Goal: Obtain resource: Obtain resource

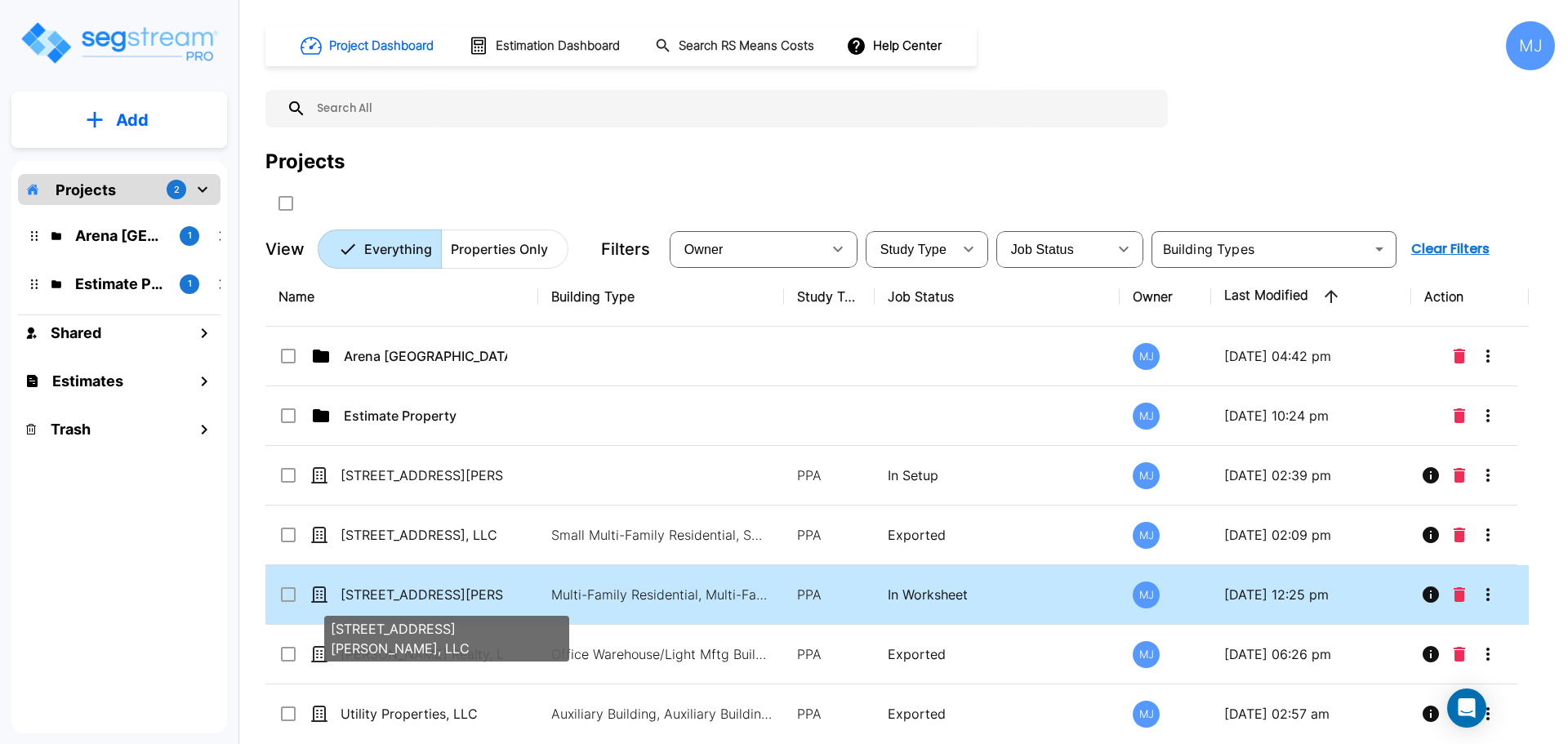
click at [403, 595] on p "[STREET_ADDRESS][PERSON_NAME], LLC" at bounding box center [422, 595] width 163 height 20
checkbox input "true"
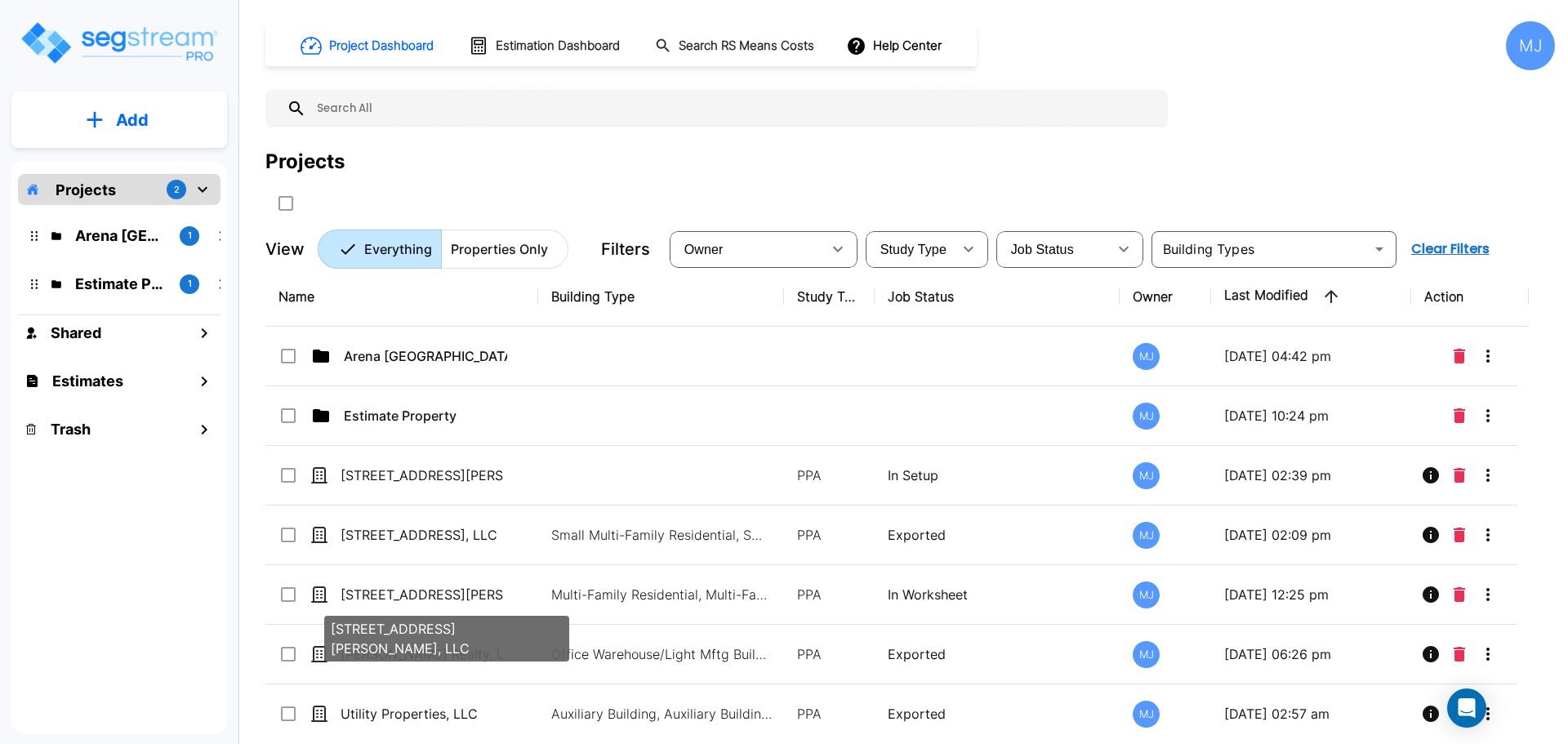
click at [375, 595] on p "[STREET_ADDRESS][PERSON_NAME], LLC" at bounding box center [422, 595] width 163 height 20
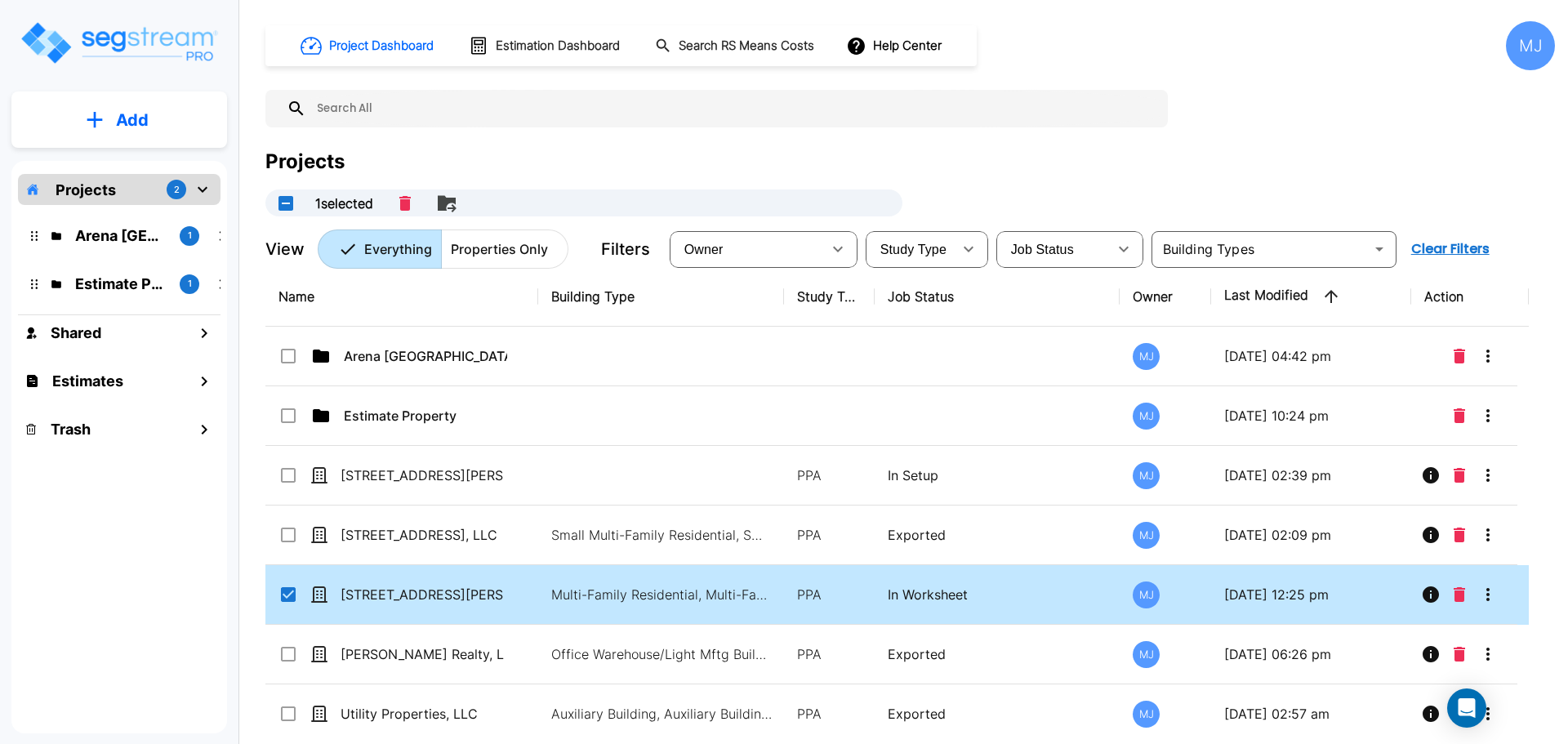
click at [638, 584] on td "Multi-Family Residential, Multi-Family Residential Site" at bounding box center [661, 595] width 246 height 59
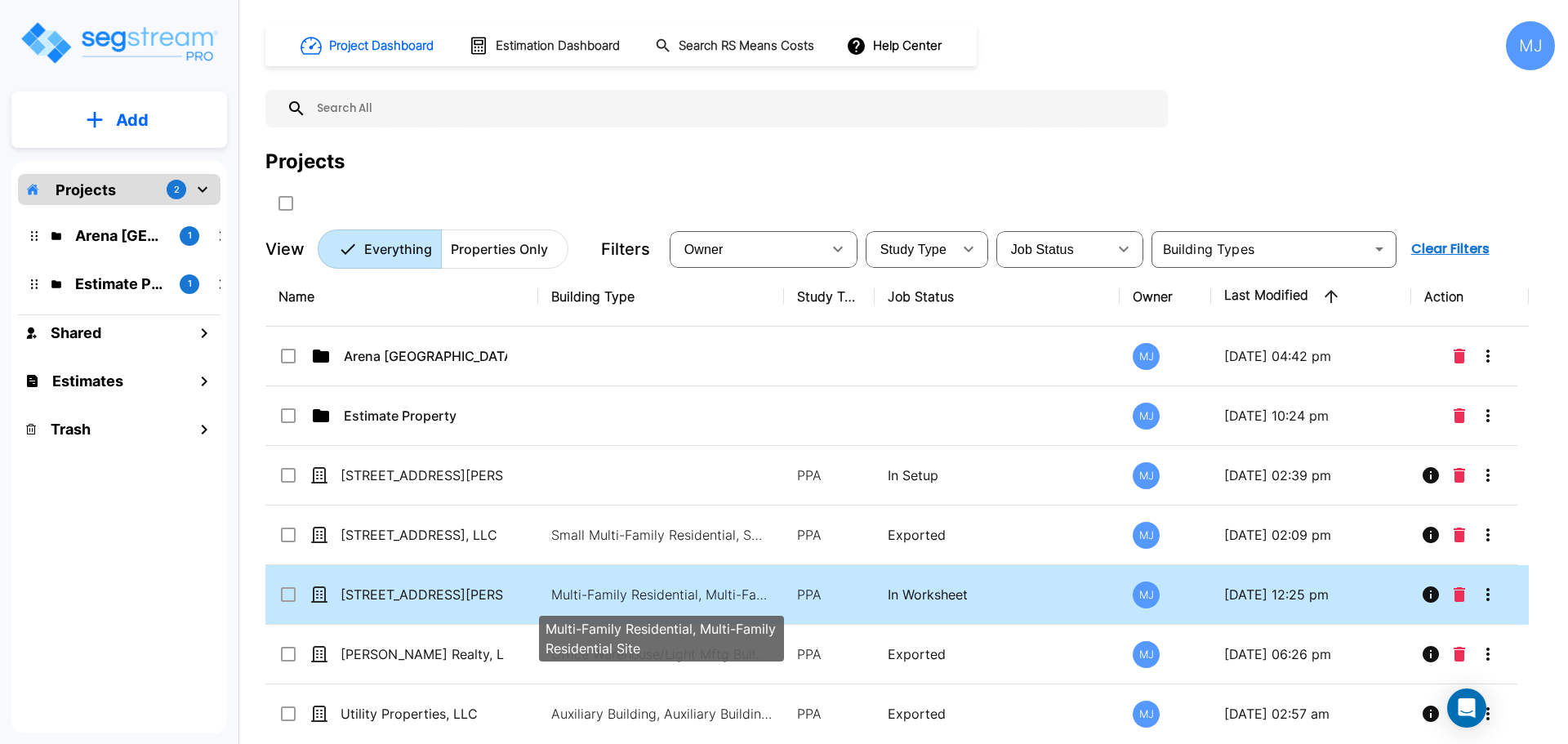
click at [632, 591] on p "Multi-Family Residential, Multi-Family Residential Site" at bounding box center [661, 595] width 221 height 20
checkbox input "true"
click at [632, 591] on p "Multi-Family Residential, Multi-Family Residential Site" at bounding box center [661, 595] width 221 height 20
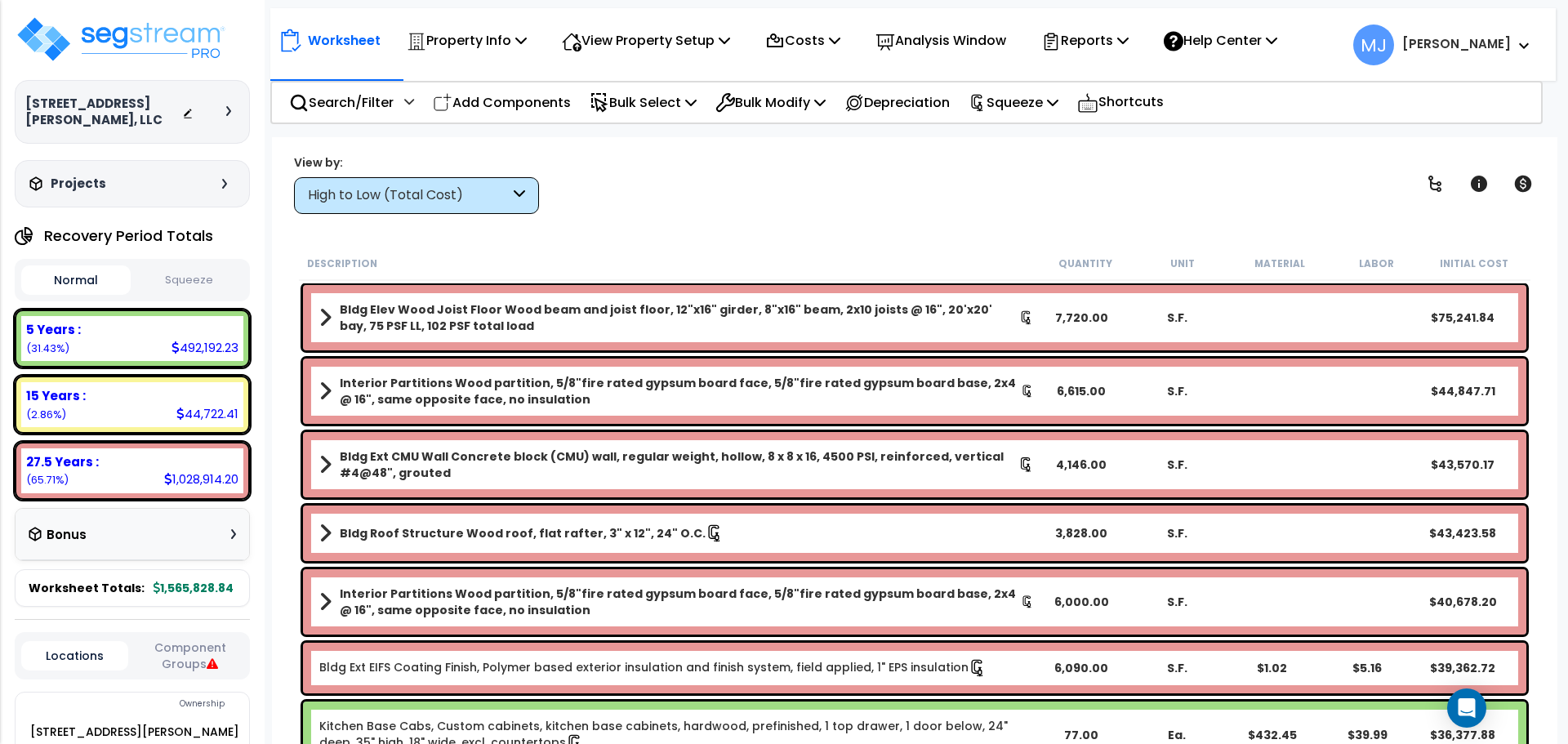
click at [182, 278] on button "Squeeze" at bounding box center [189, 281] width 110 height 29
click at [1128, 37] on icon at bounding box center [1122, 39] width 11 height 13
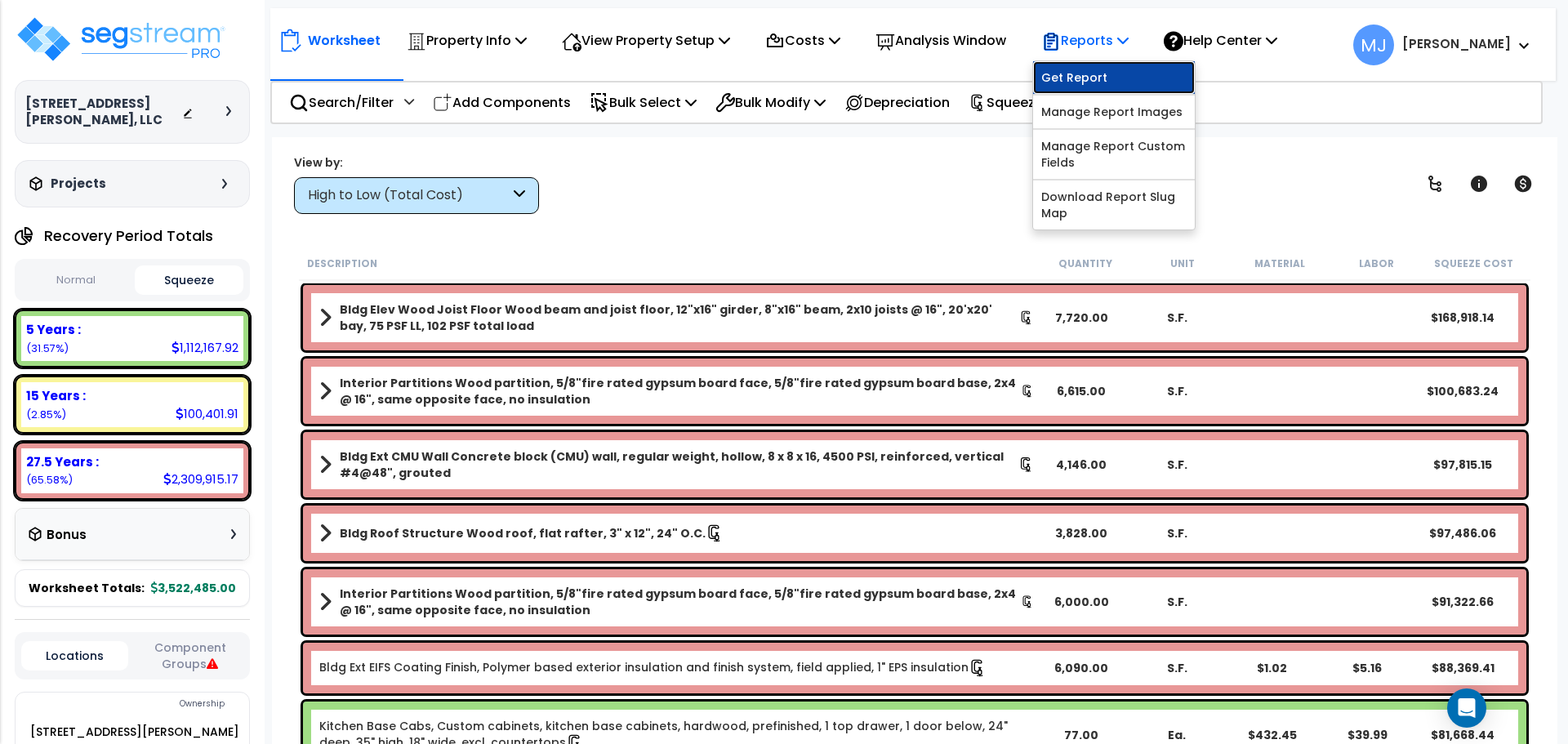
click at [1151, 76] on link "Get Report" at bounding box center [1114, 77] width 161 height 32
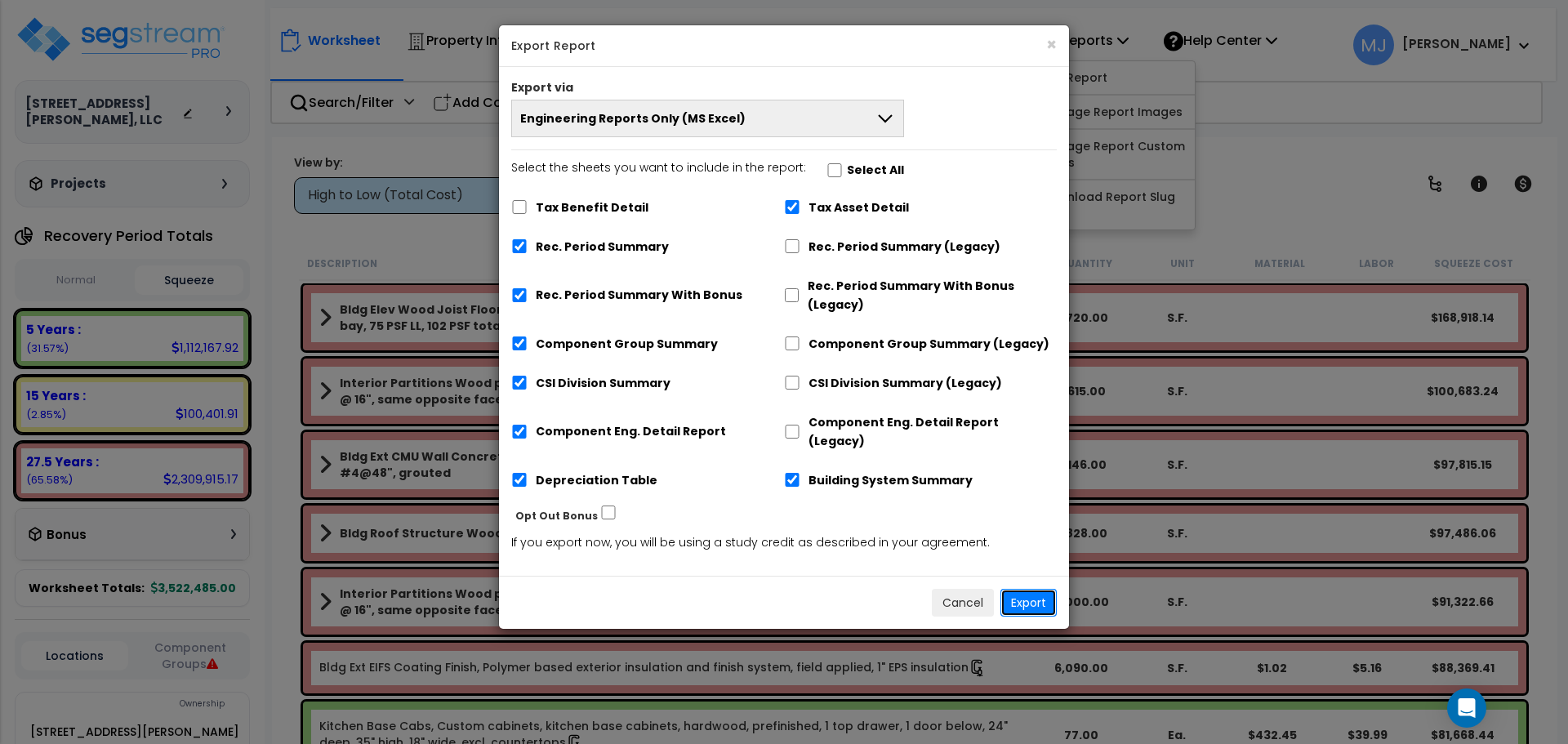
click at [1033, 589] on button "Export" at bounding box center [1028, 602] width 56 height 28
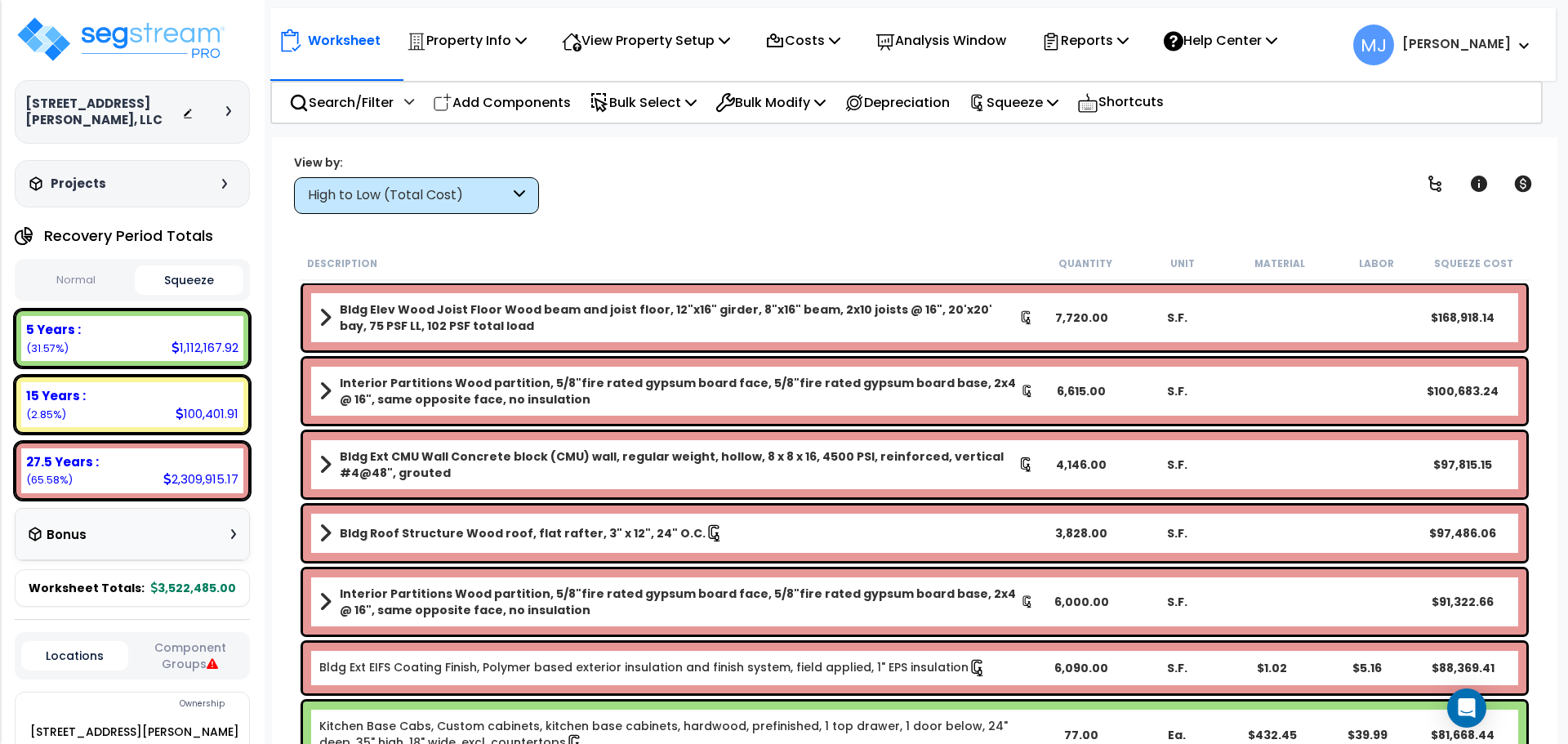
click at [1016, 222] on div "Worksheet Property Info Property Setup Add Property Unit Template property Clon…" at bounding box center [914, 510] width 1285 height 744
click at [1104, 35] on p "Reports" at bounding box center [1084, 41] width 87 height 22
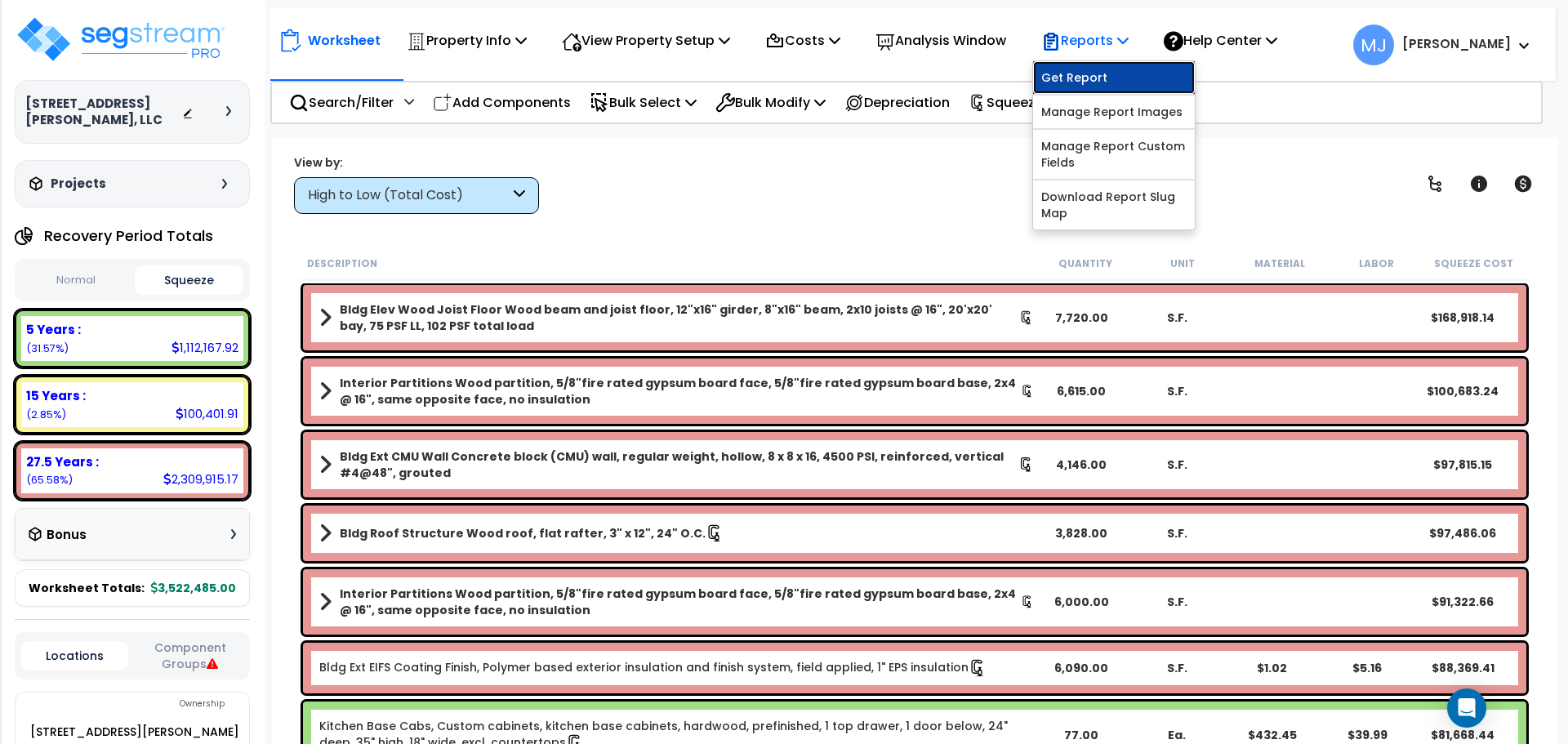
click at [1126, 80] on link "Get Report" at bounding box center [1114, 77] width 161 height 32
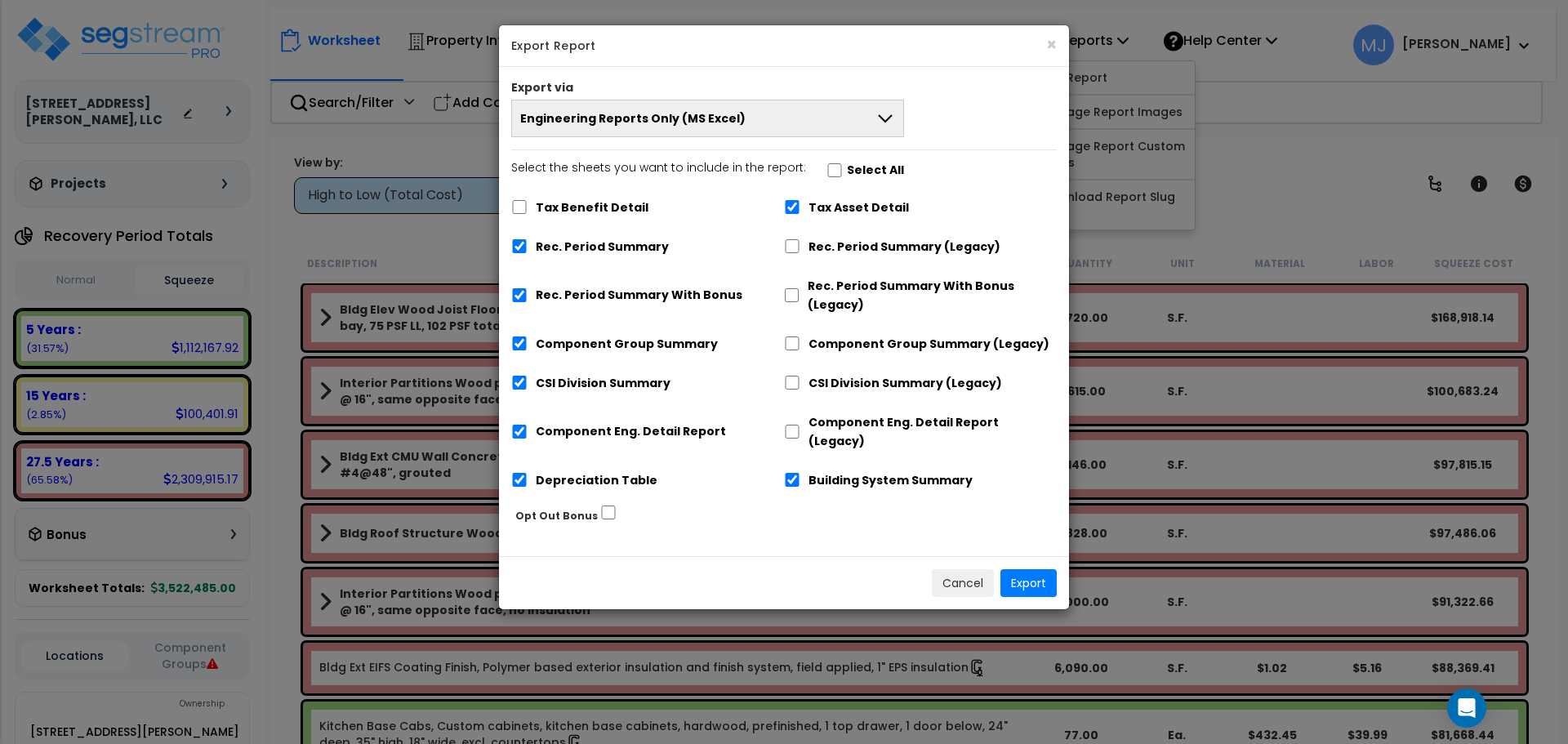
click at [887, 120] on icon at bounding box center [885, 119] width 14 height 8
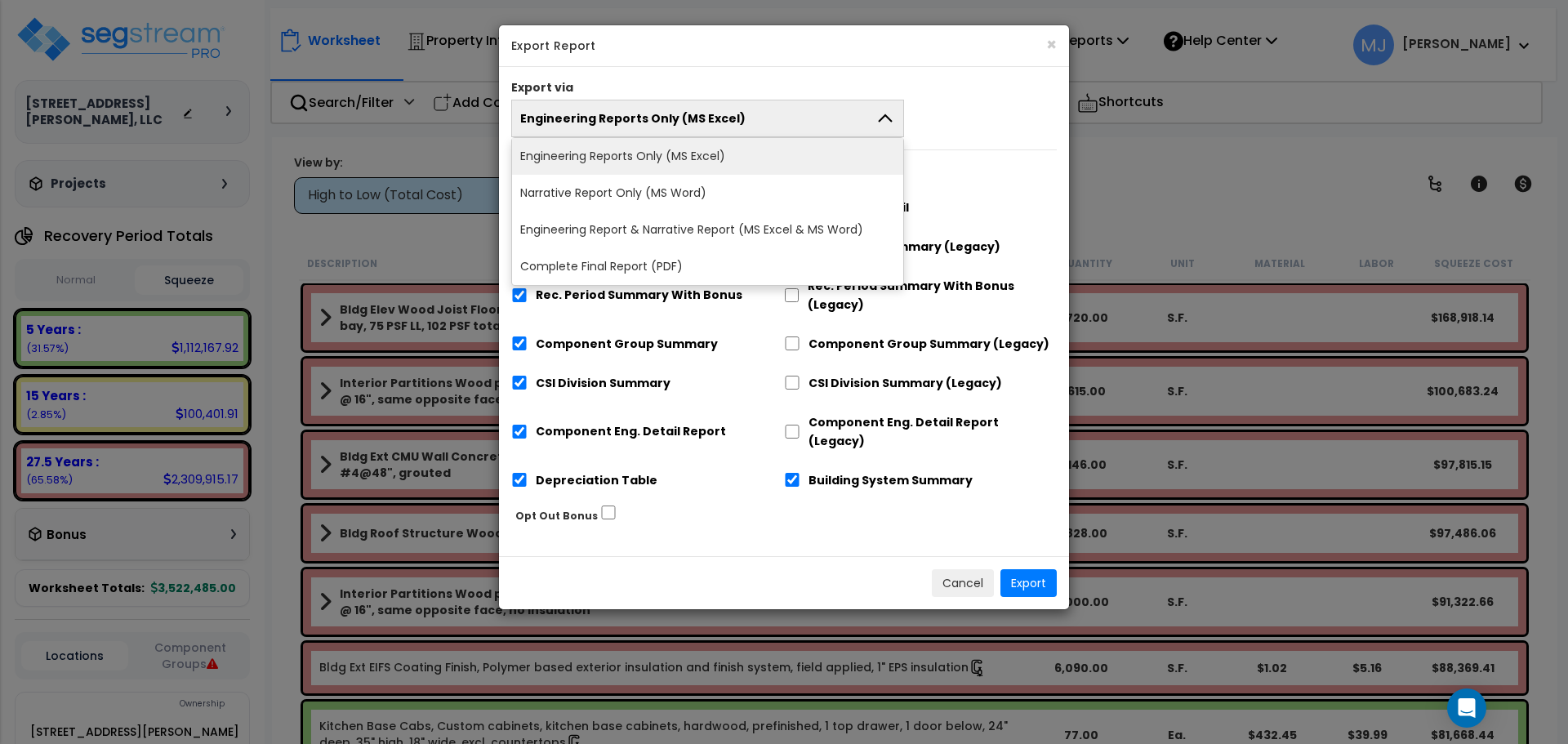
click at [716, 195] on li "Narrative Report Only (MS Word)" at bounding box center [707, 193] width 391 height 37
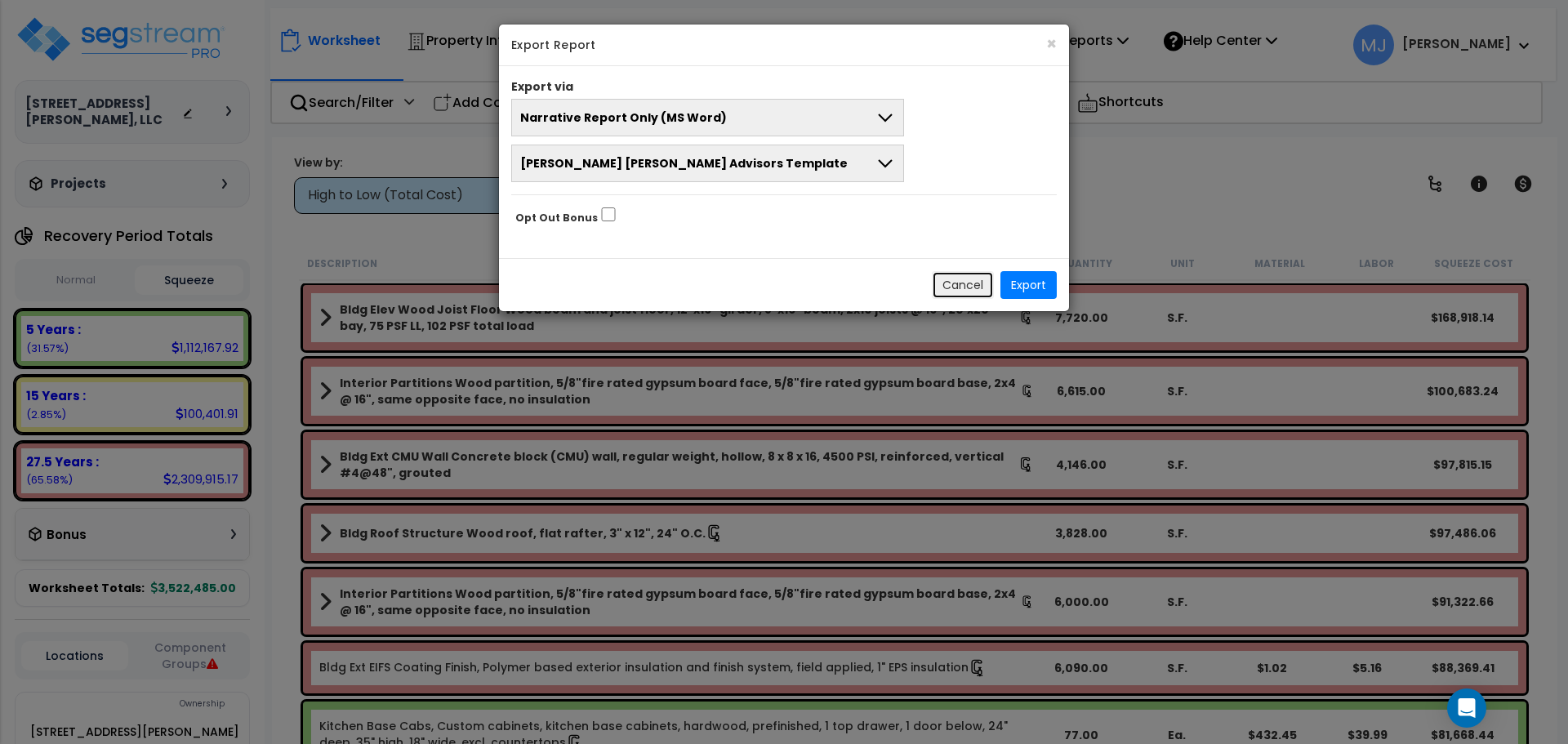
click at [956, 283] on button "Cancel" at bounding box center [962, 285] width 62 height 28
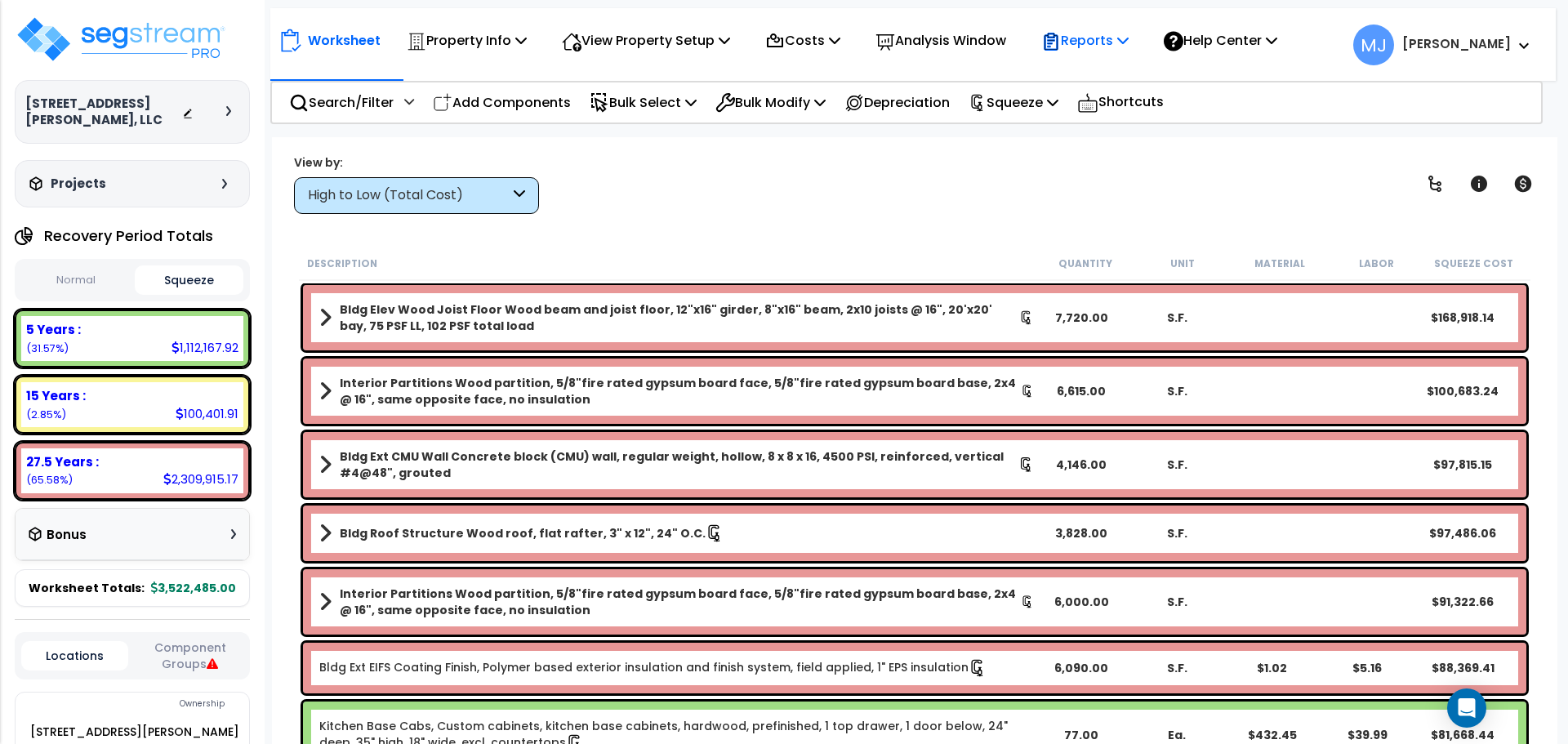
click at [1138, 35] on div "Reports Get Report Manage Report Images Manage Report Custom Fields Download Re…" at bounding box center [1085, 40] width 105 height 38
click at [1128, 38] on p "Reports" at bounding box center [1084, 41] width 87 height 22
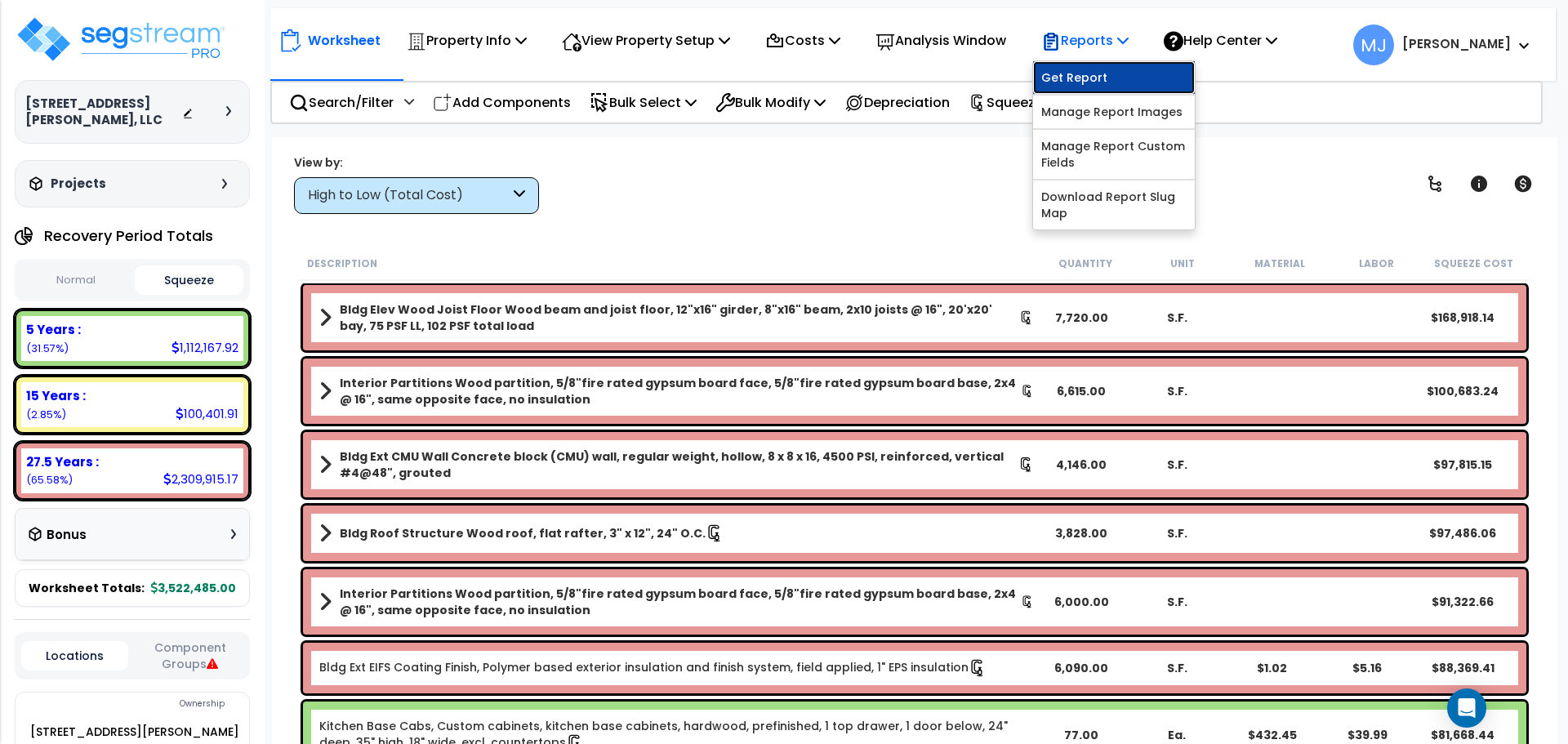
click at [1121, 76] on link "Get Report" at bounding box center [1114, 77] width 161 height 32
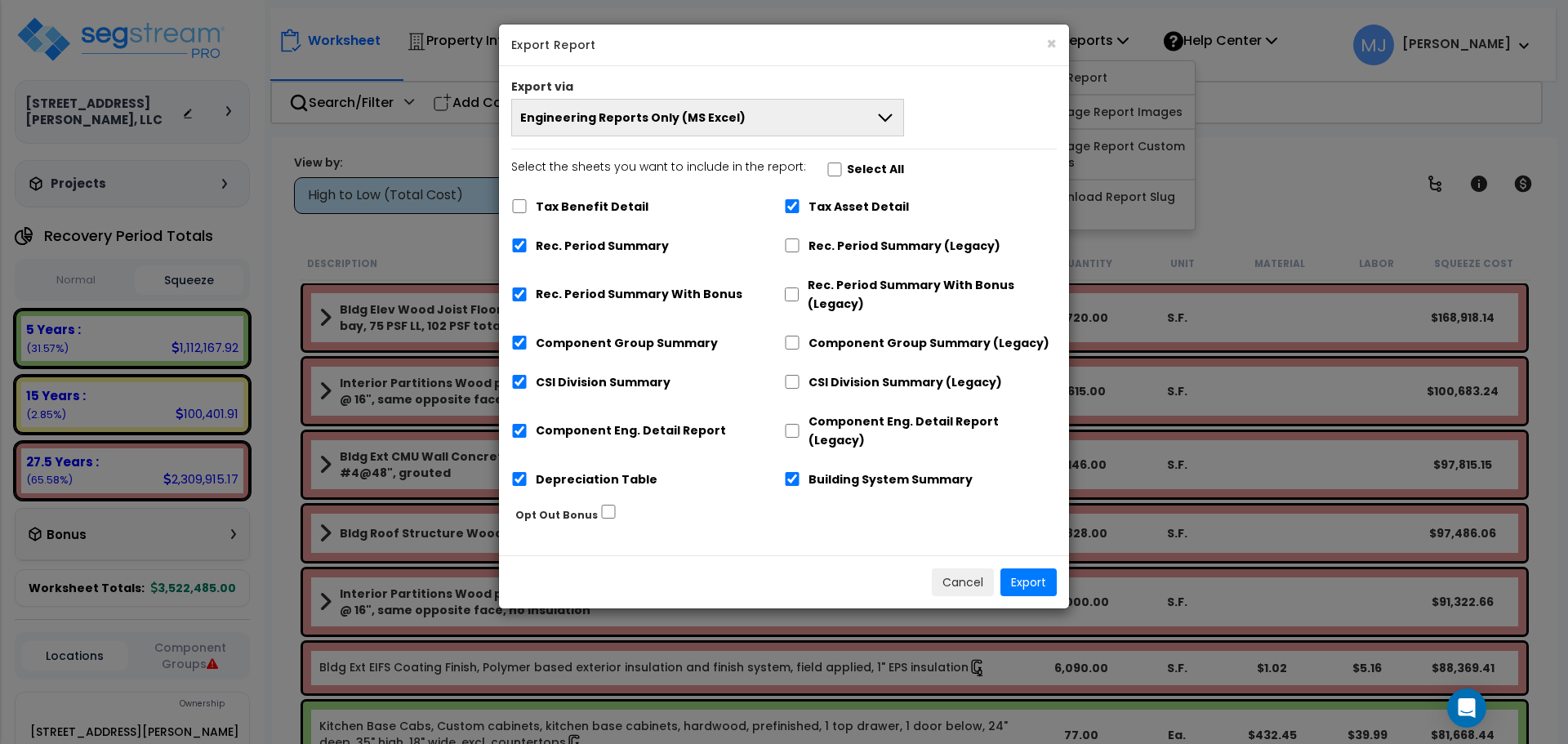
click at [853, 110] on button "Engineering Reports Only (MS Excel)" at bounding box center [707, 117] width 393 height 37
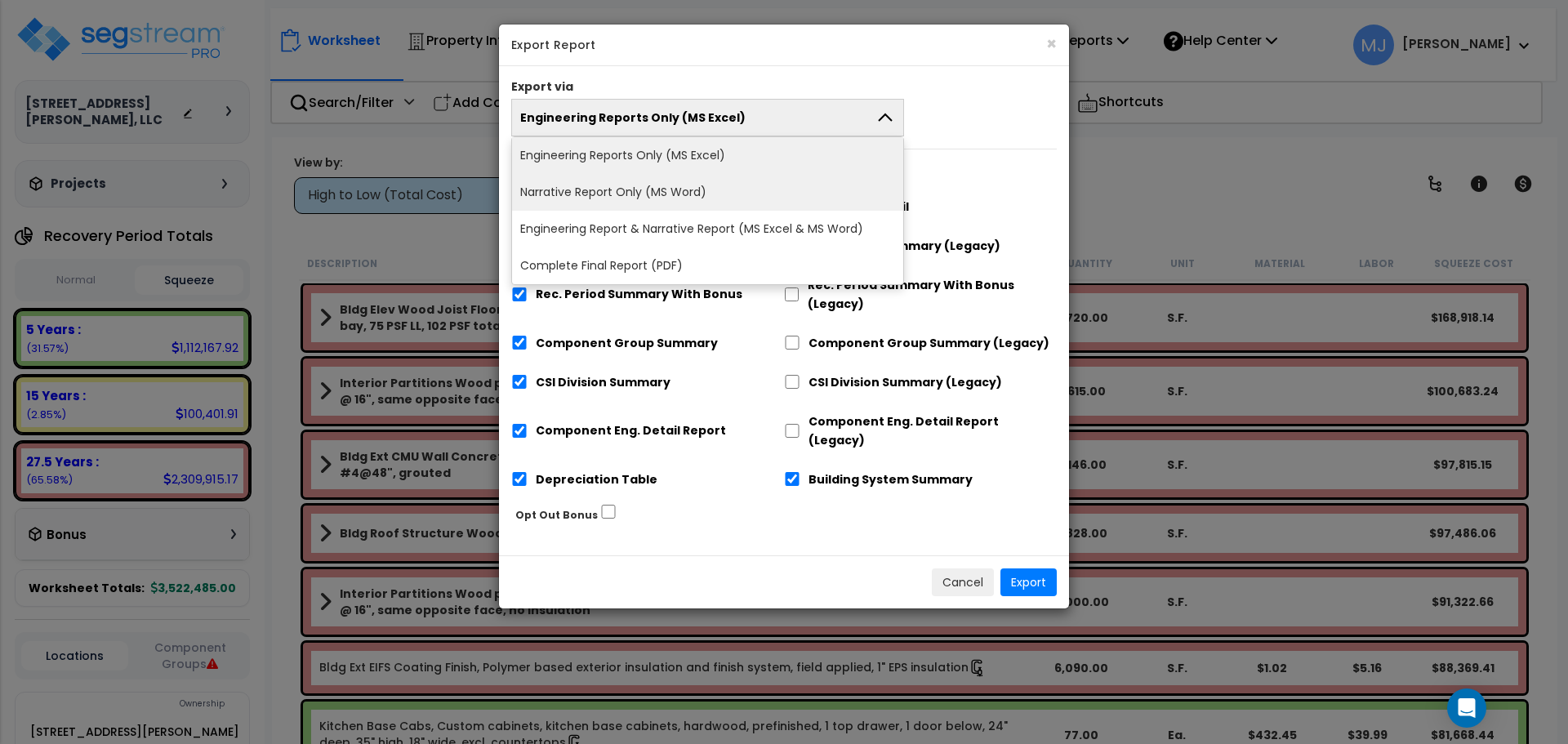
click at [680, 183] on li "Narrative Report Only (MS Word)" at bounding box center [707, 192] width 391 height 37
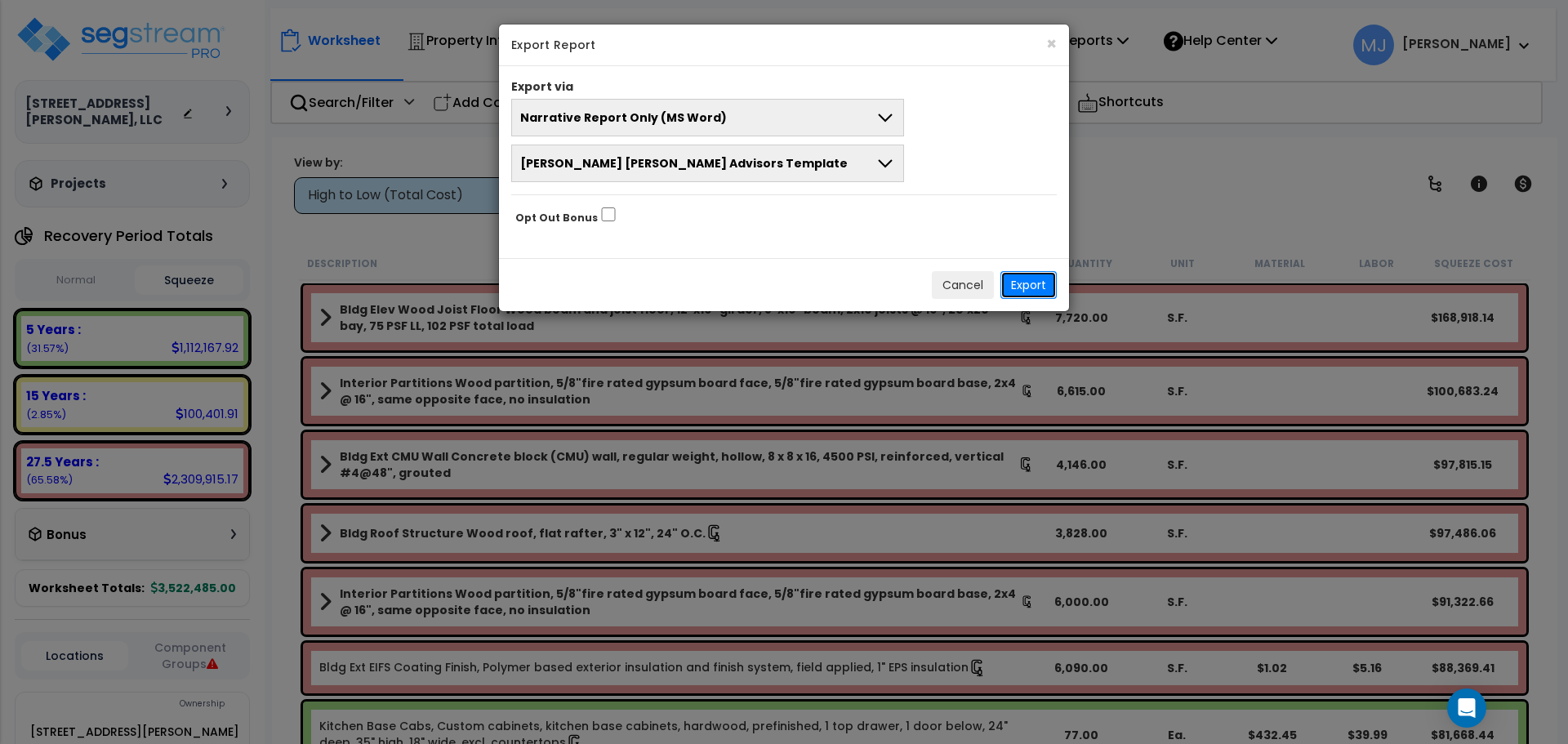
click at [1038, 284] on button "Export" at bounding box center [1028, 285] width 56 height 28
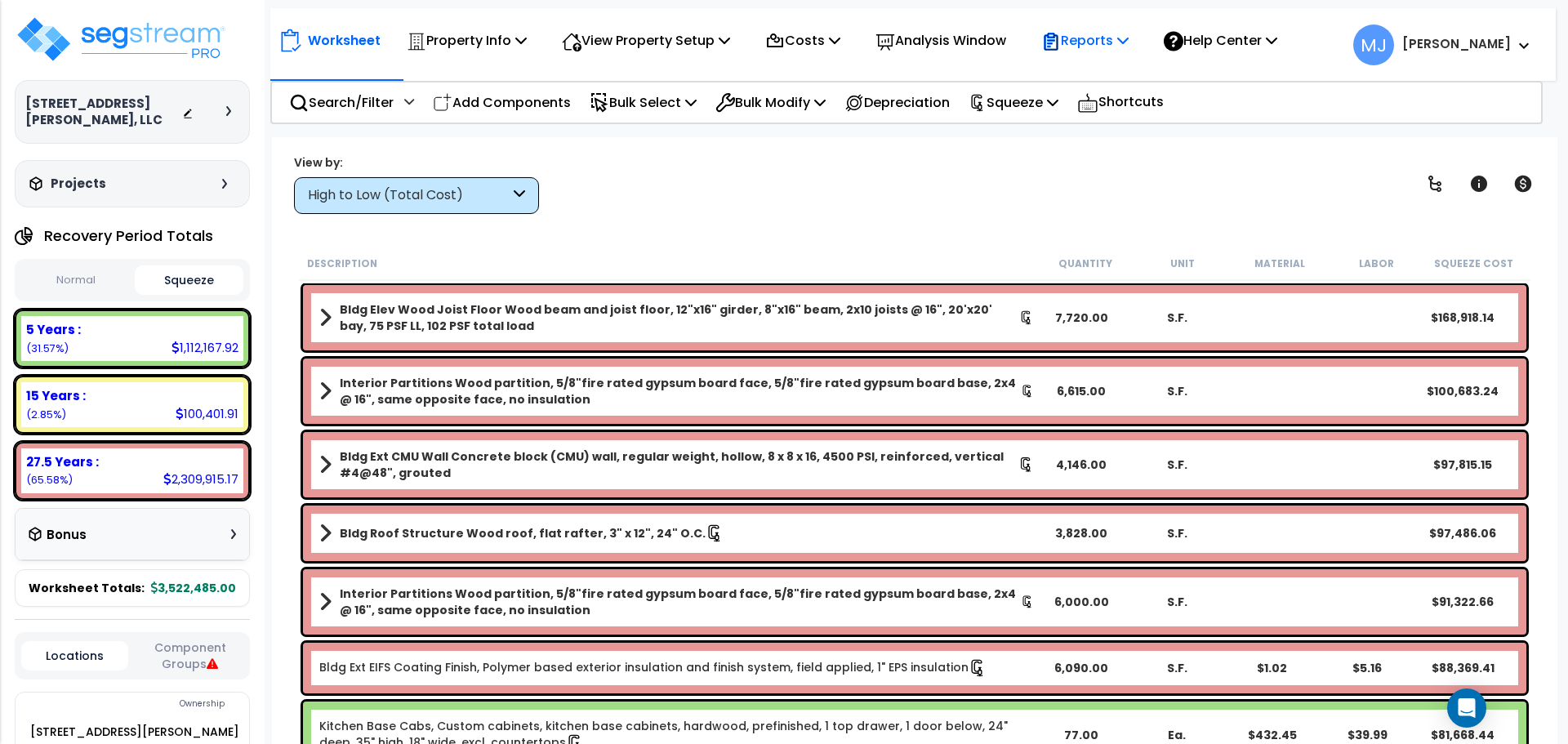
click at [1128, 39] on p "Reports" at bounding box center [1084, 41] width 87 height 22
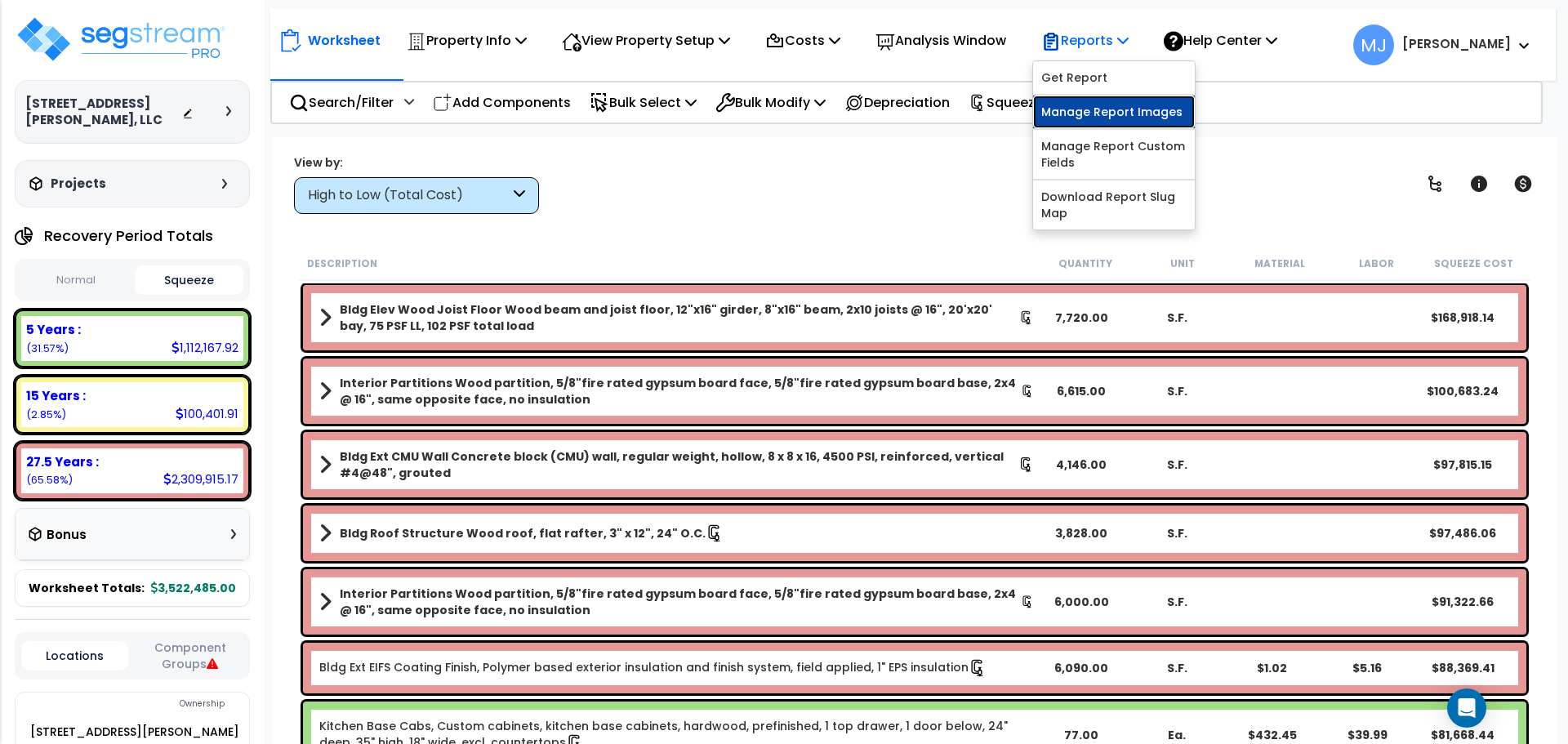
click at [1121, 105] on link "Manage Report Images" at bounding box center [1114, 112] width 161 height 32
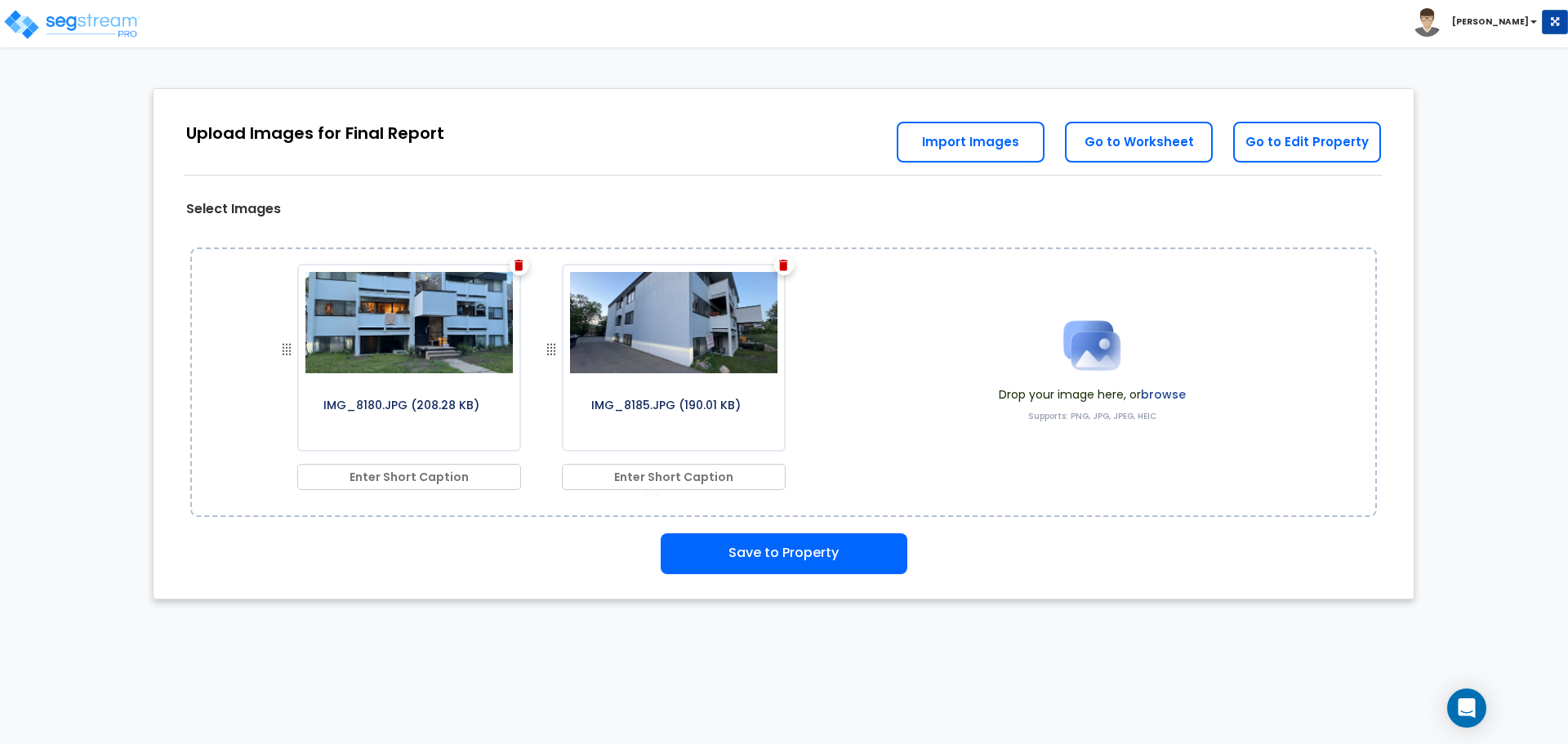
drag, startPoint x: 833, startPoint y: 282, endPoint x: 840, endPoint y: 323, distance: 41.6
click at [840, 323] on div "IMG_8180.JPG (208.28 KB) IMG_8185.JPG (190.01 KB) IMG_8187.JPG (245.28 KB) Drop…" at bounding box center [784, 381] width 1187 height 269
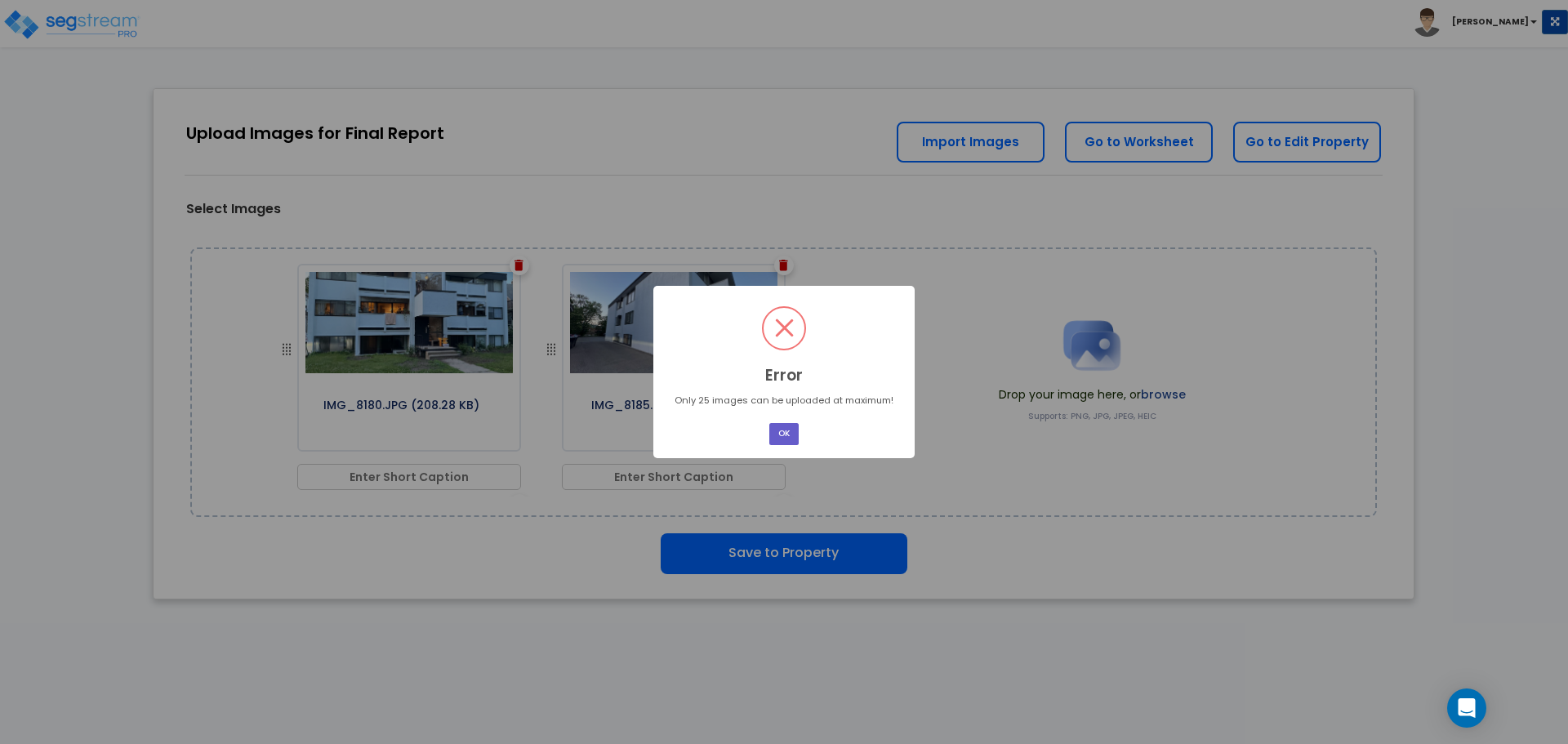
click at [779, 434] on button "OK" at bounding box center [784, 434] width 30 height 22
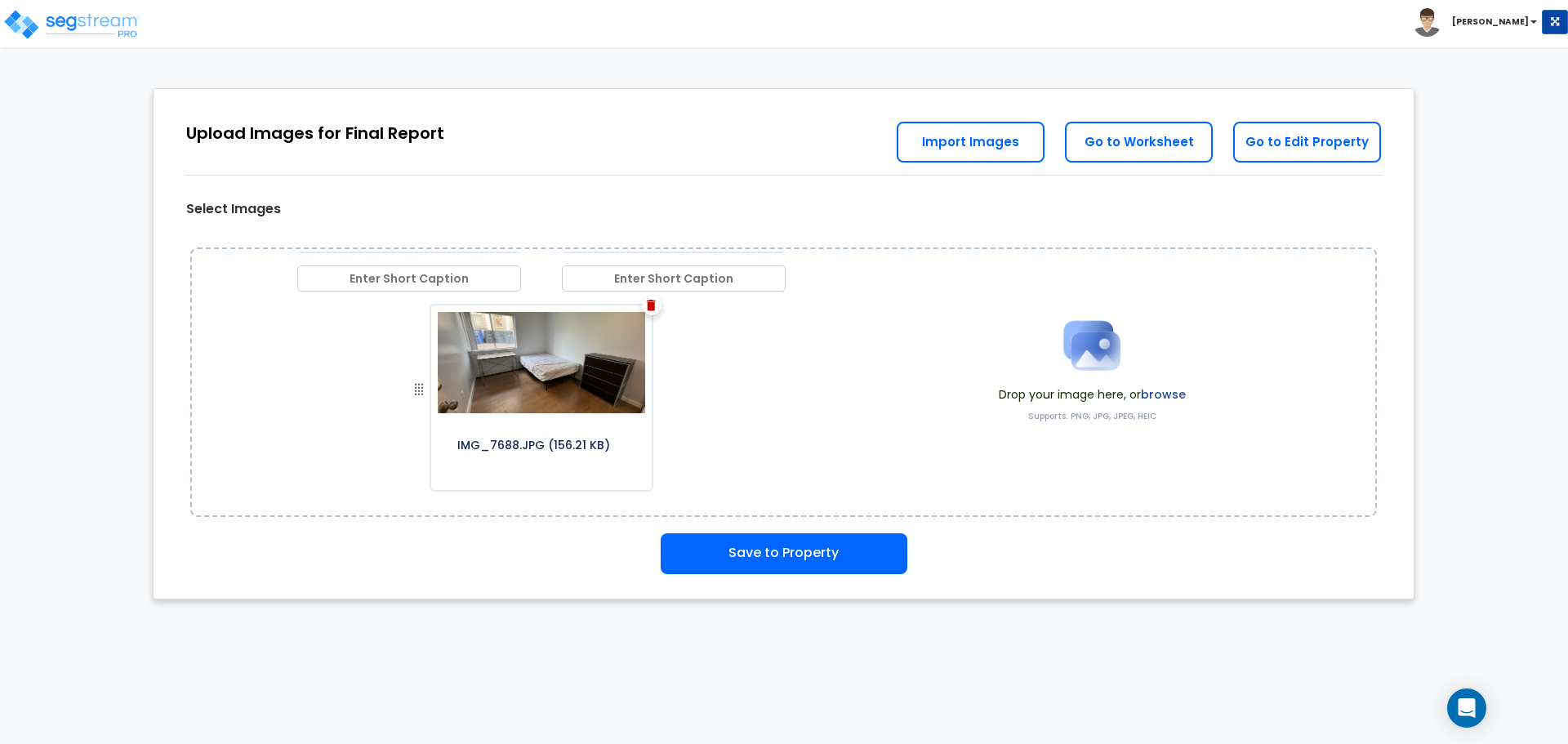
scroll to position [2856, 0]
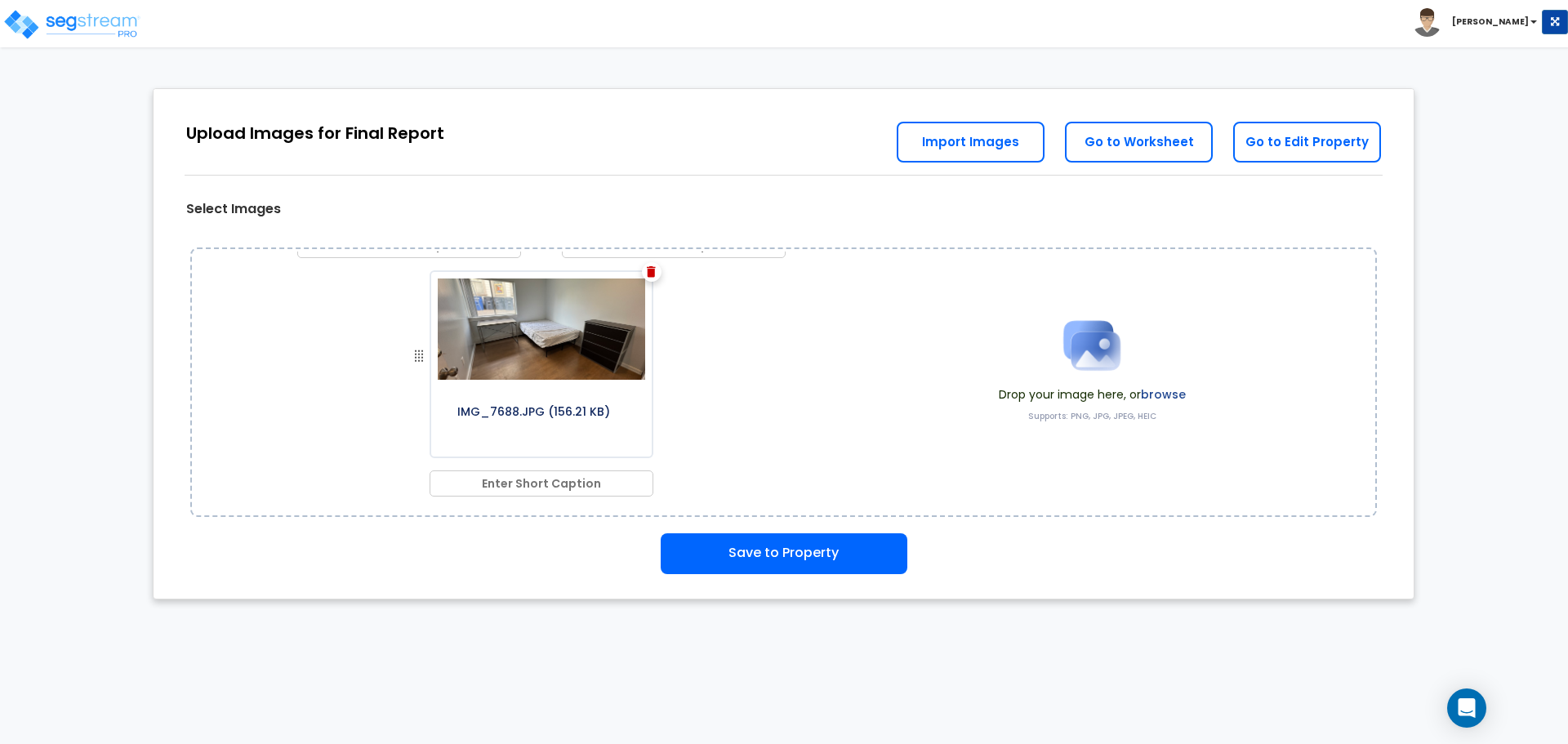
click at [647, 270] on img at bounding box center [651, 272] width 9 height 11
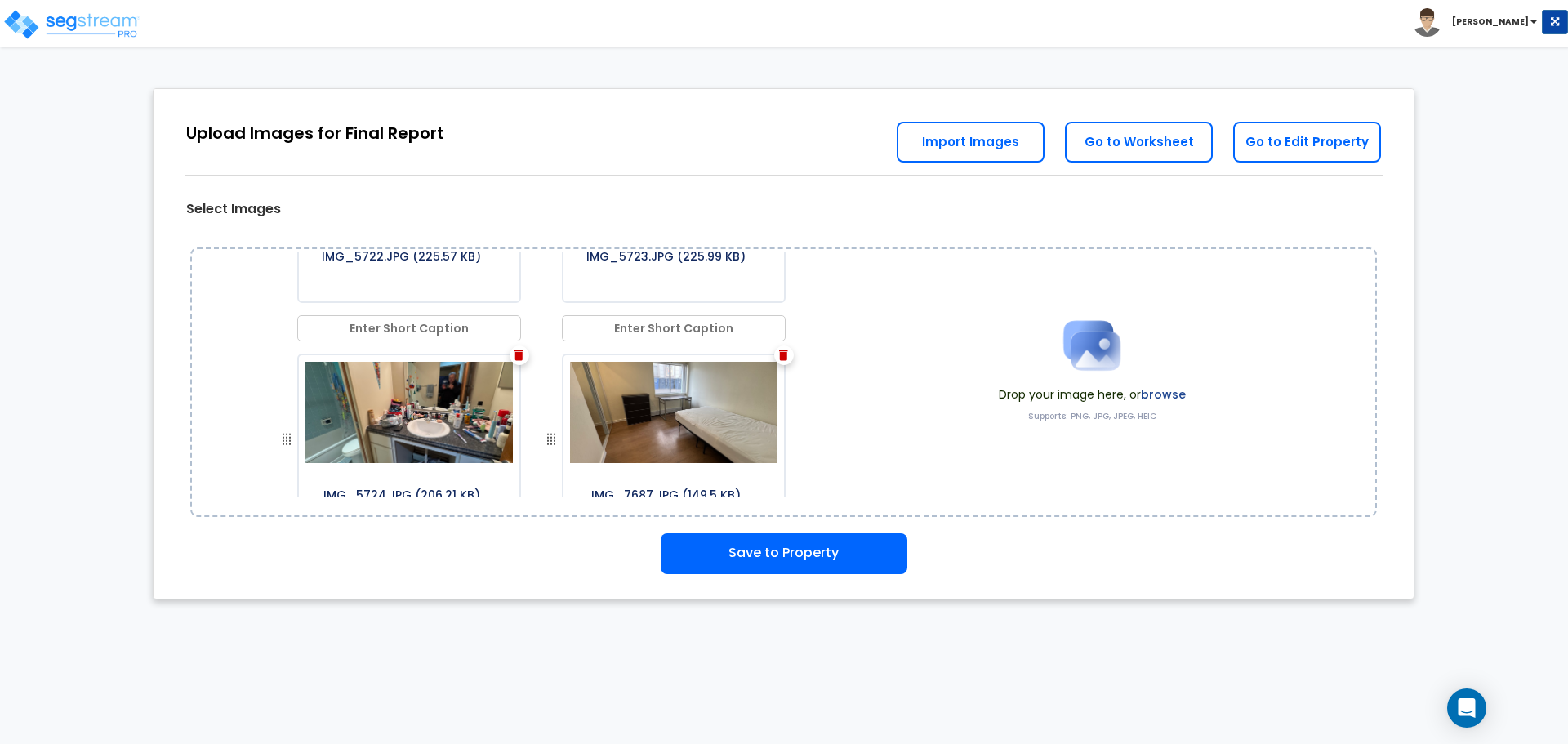
scroll to position [2618, 0]
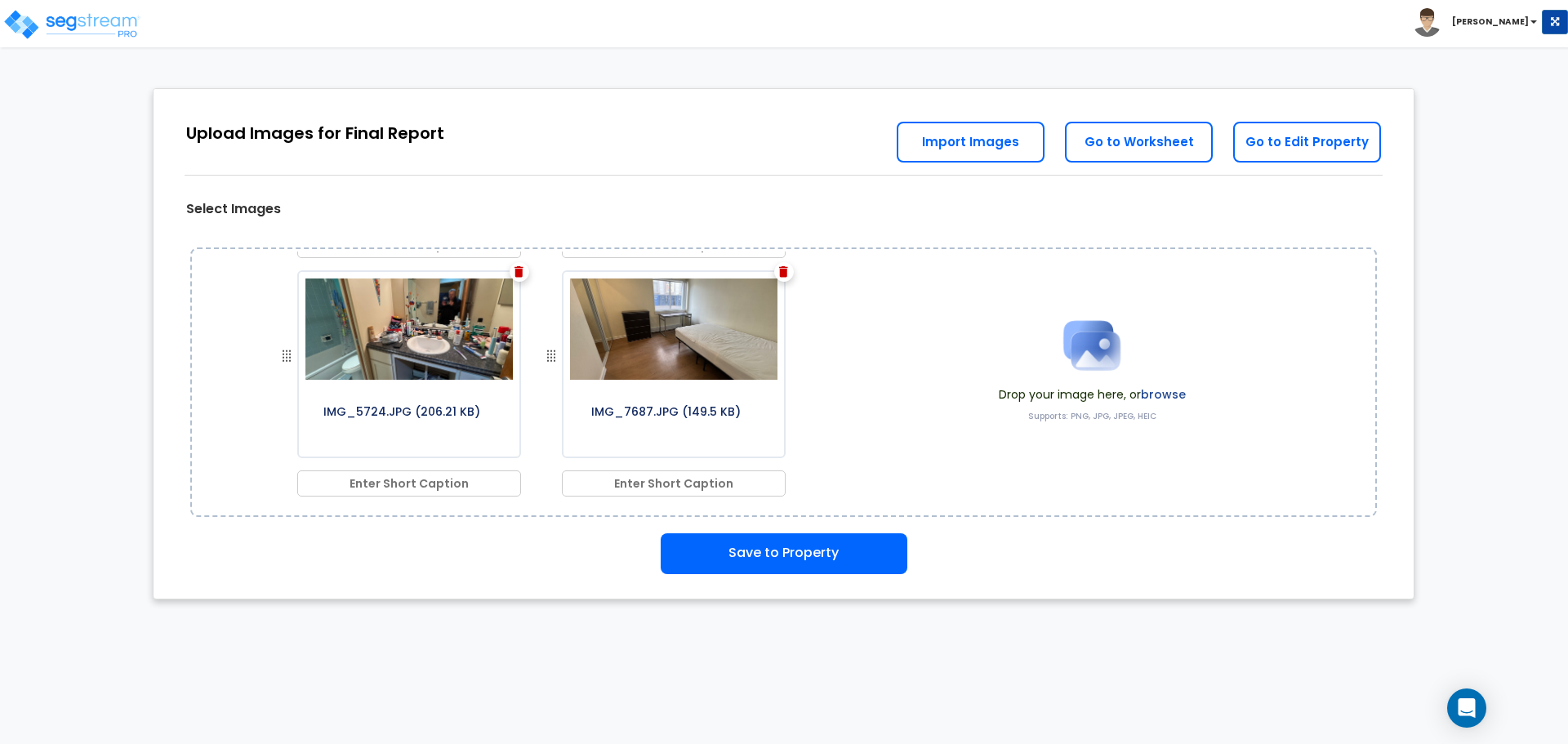
click at [779, 268] on img at bounding box center [784, 272] width 9 height 11
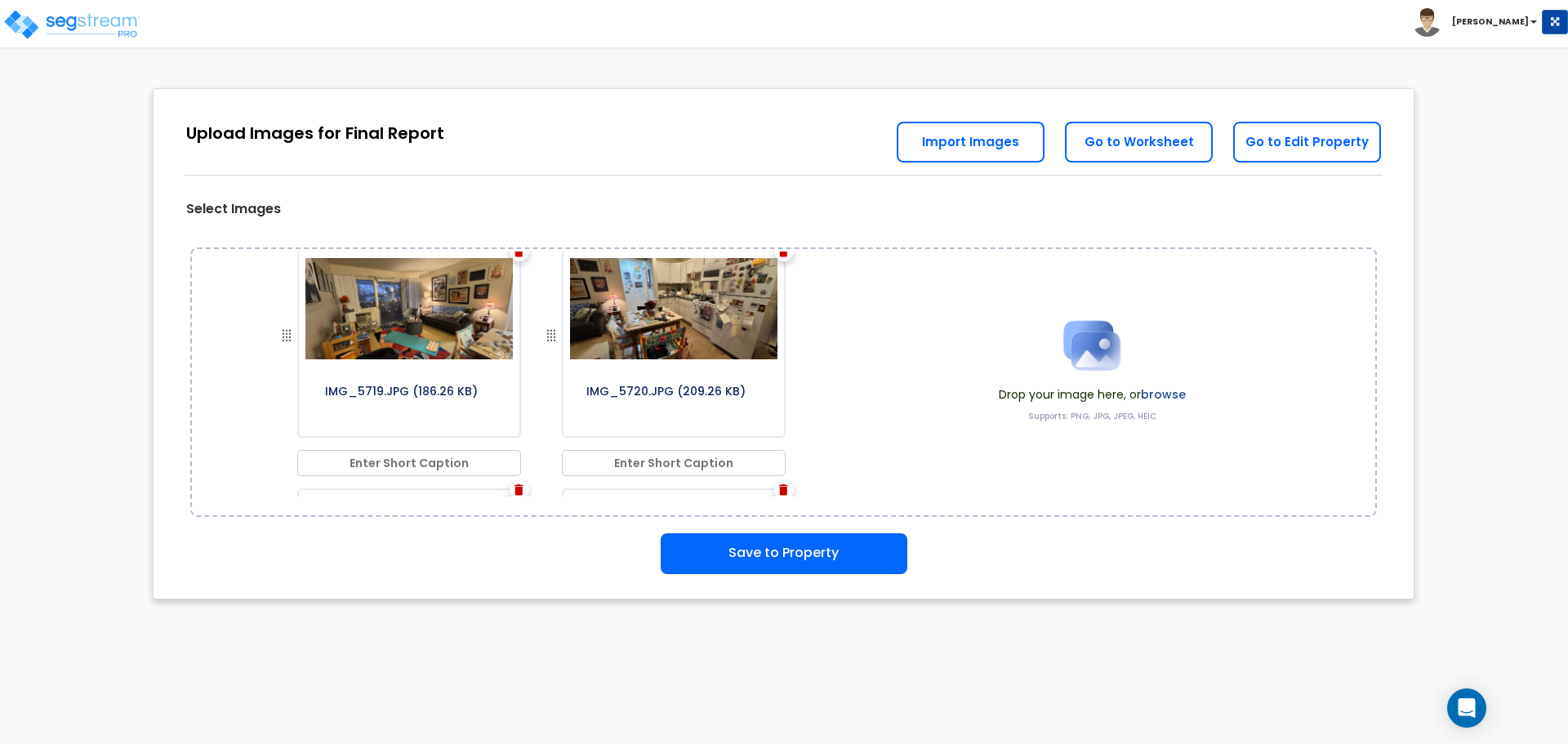
scroll to position [2119, 0]
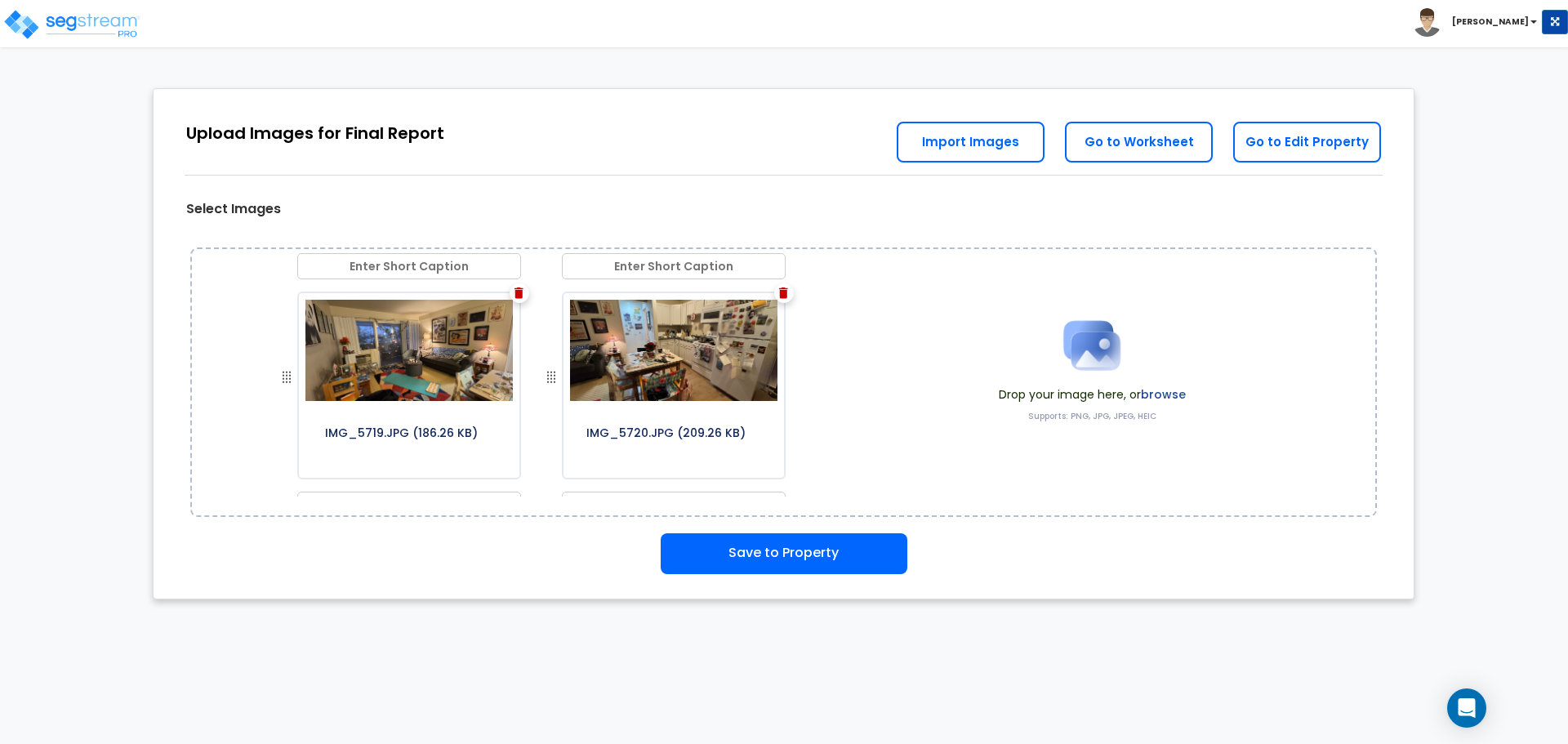
click at [514, 294] on img at bounding box center [519, 293] width 9 height 11
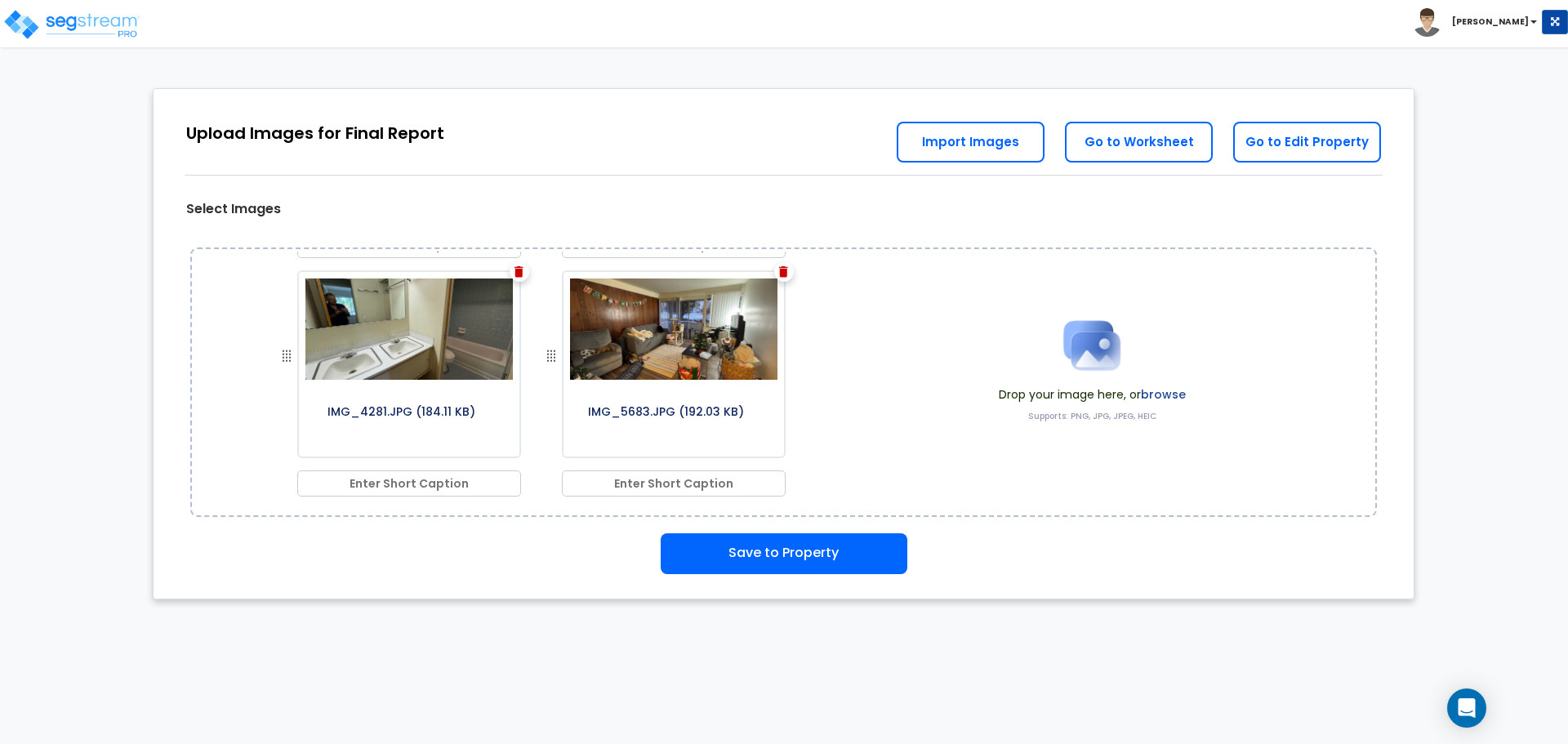
scroll to position [0, 0]
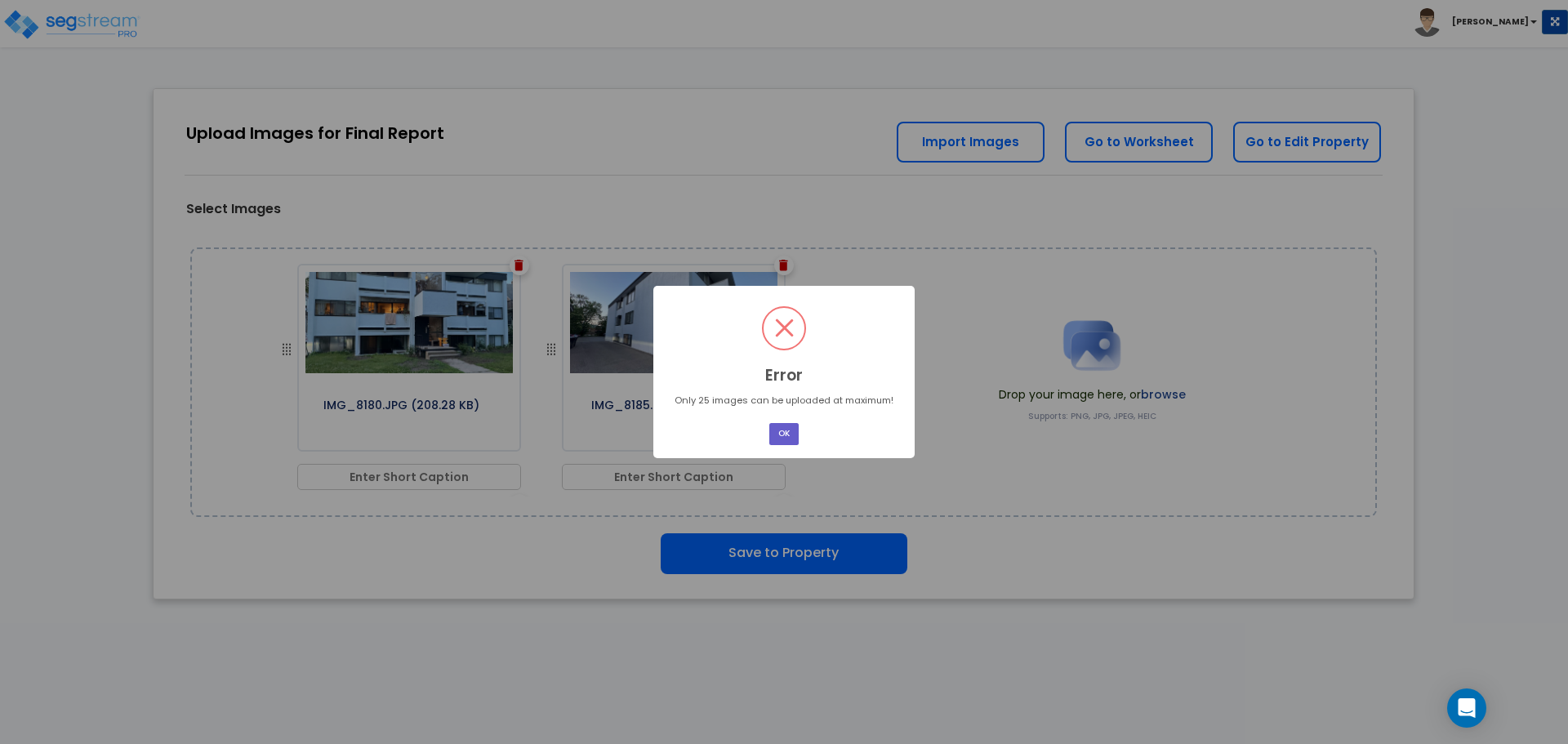
click at [776, 438] on button "OK" at bounding box center [784, 434] width 30 height 22
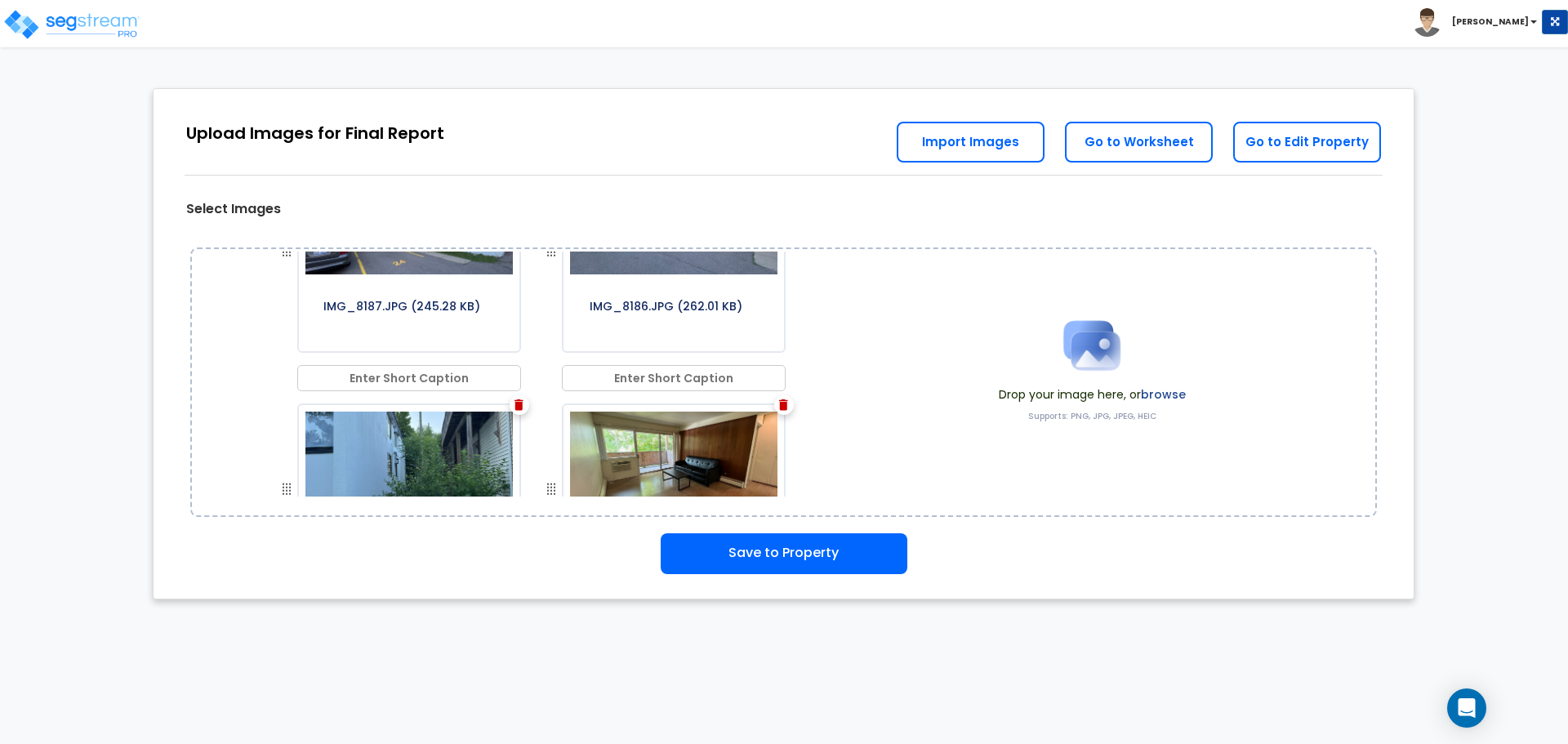
scroll to position [439, 0]
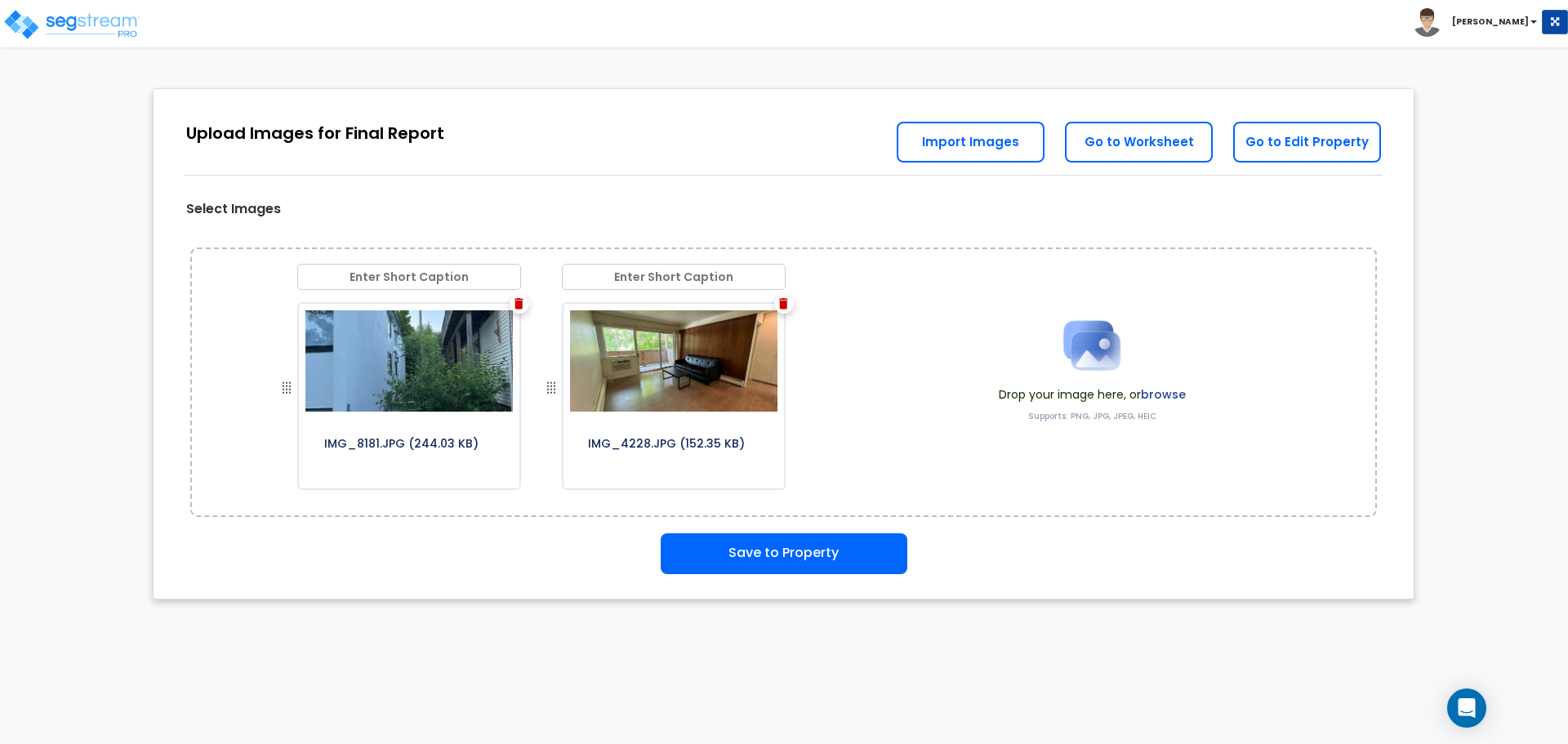
click at [514, 307] on img at bounding box center [519, 303] width 9 height 11
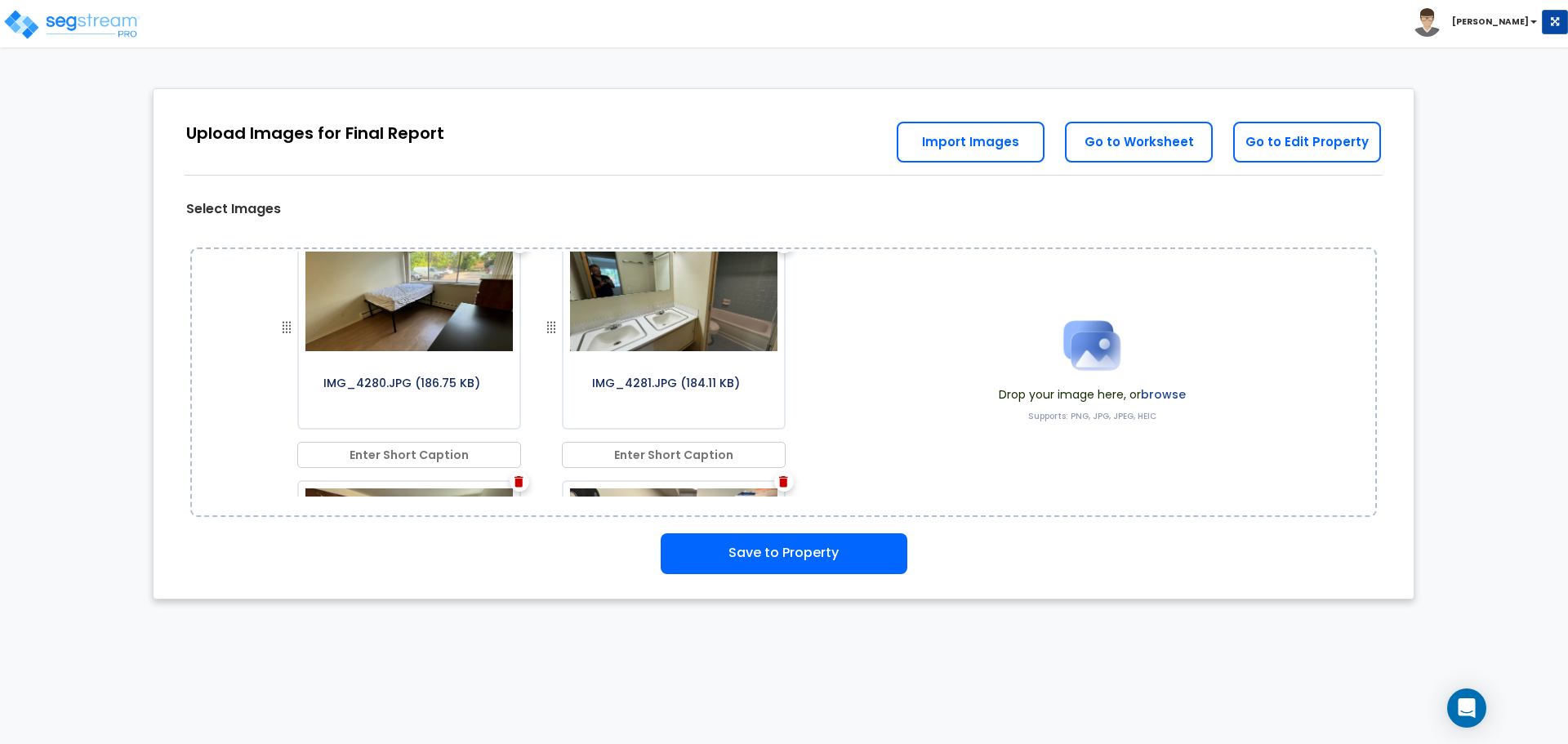
scroll to position [883, 0]
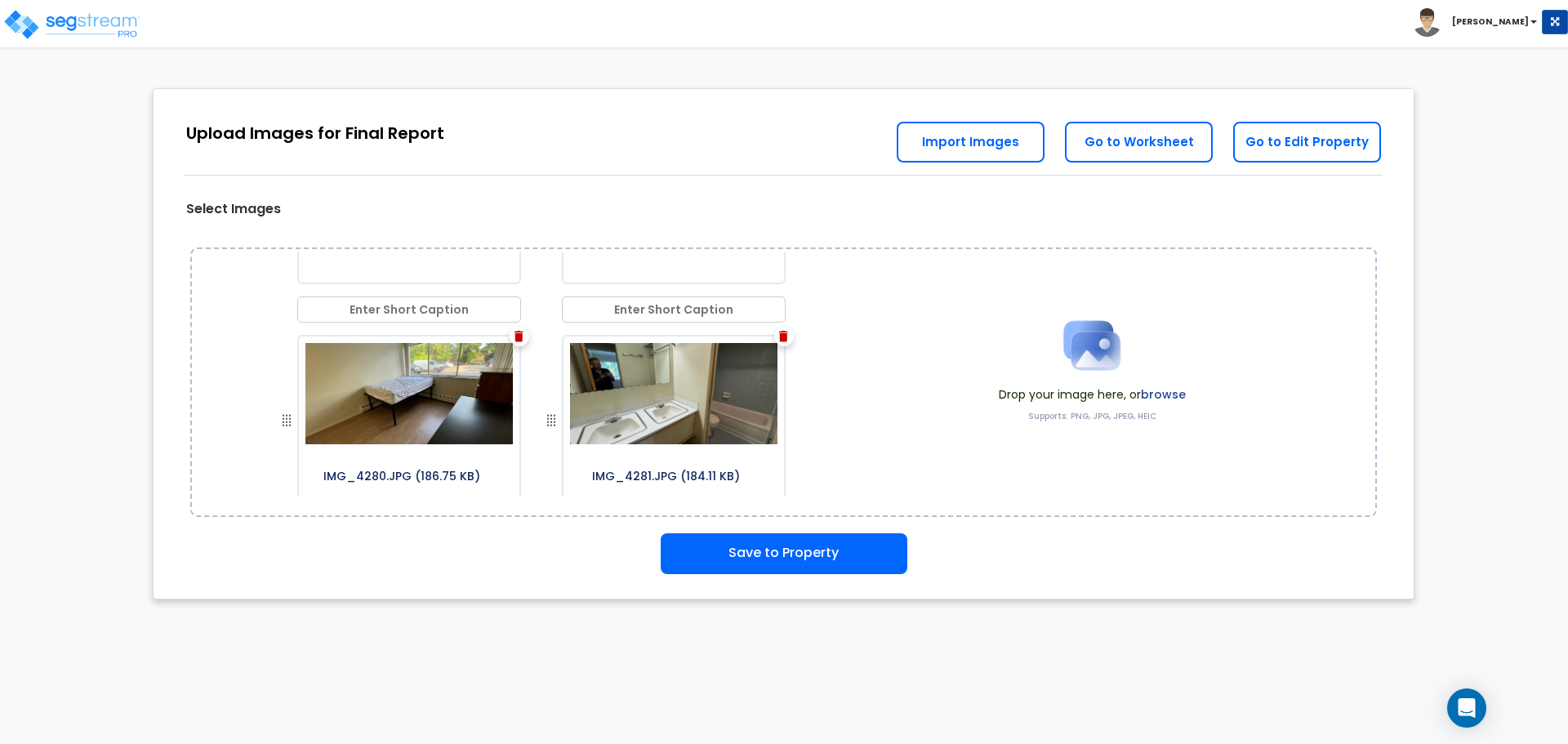
click at [515, 338] on img at bounding box center [519, 336] width 9 height 11
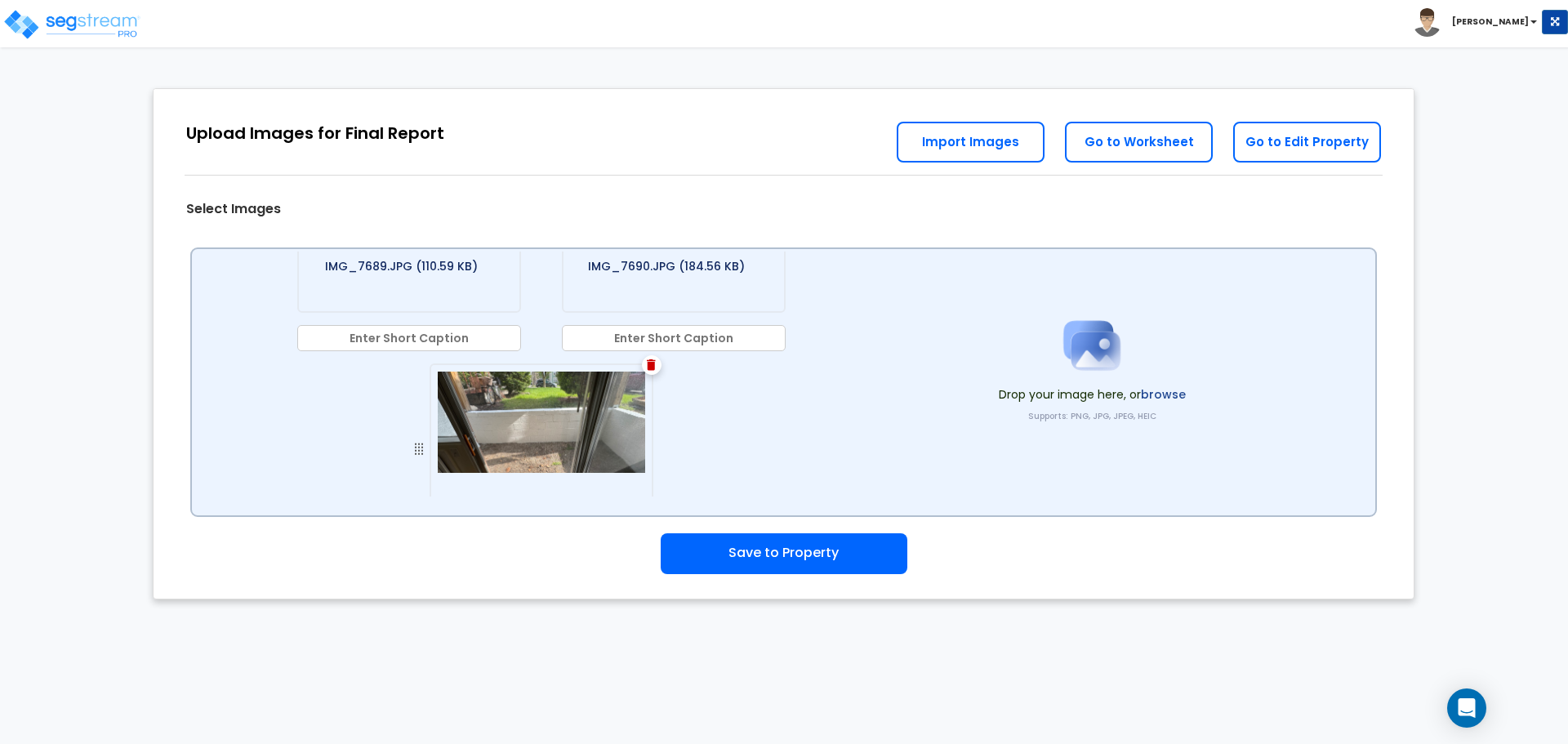
scroll to position [0, 0]
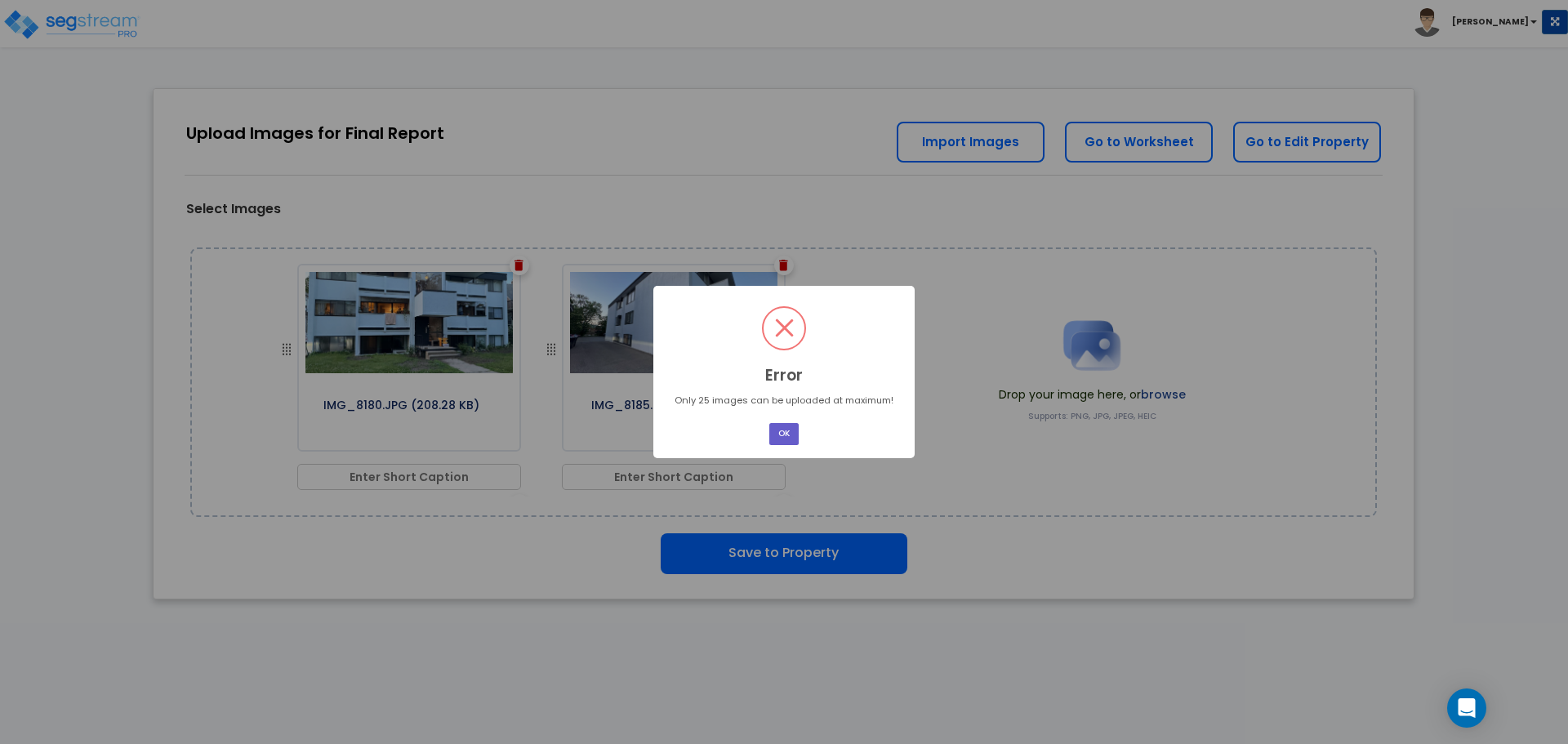
click at [798, 435] on button "OK" at bounding box center [784, 434] width 30 height 22
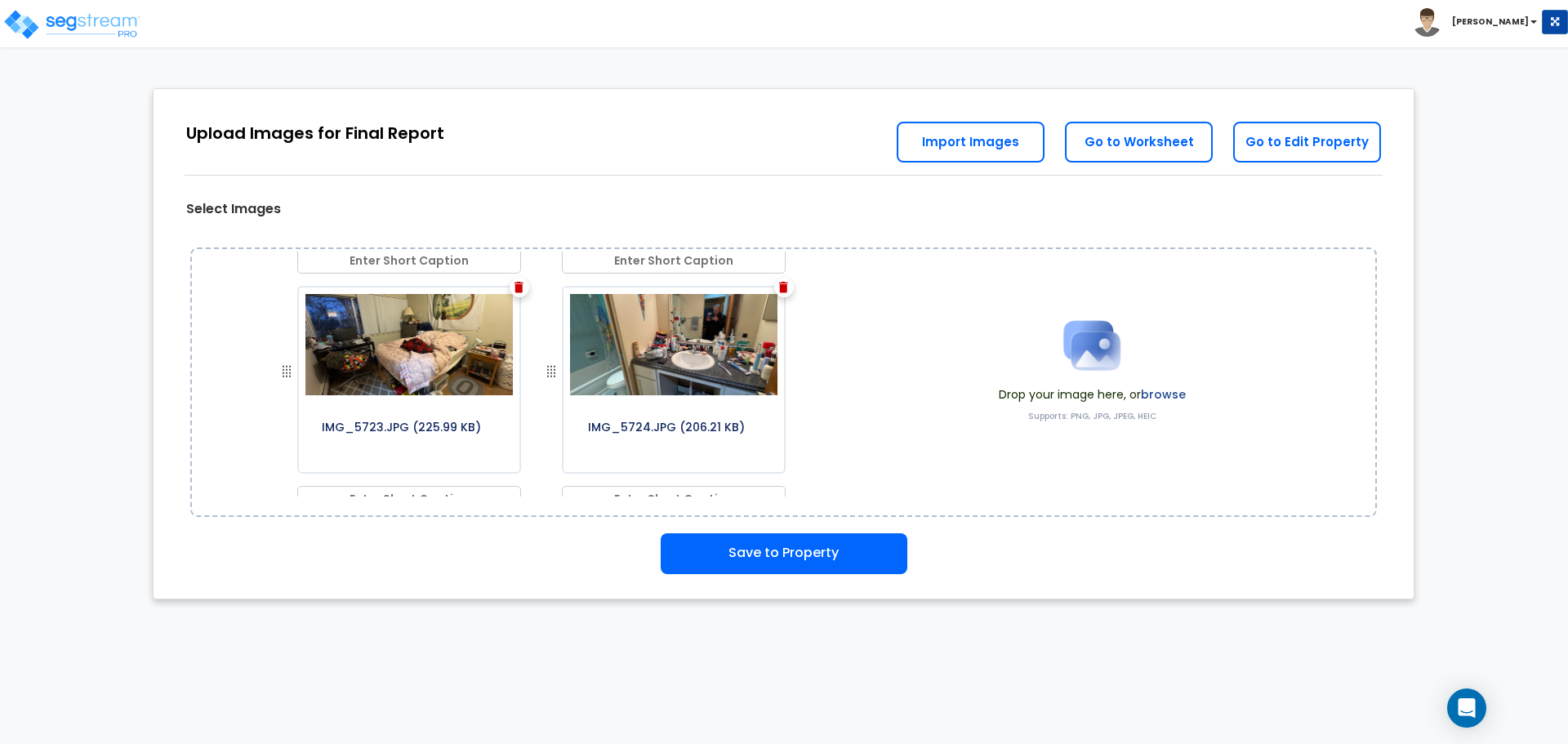
scroll to position [2058, 0]
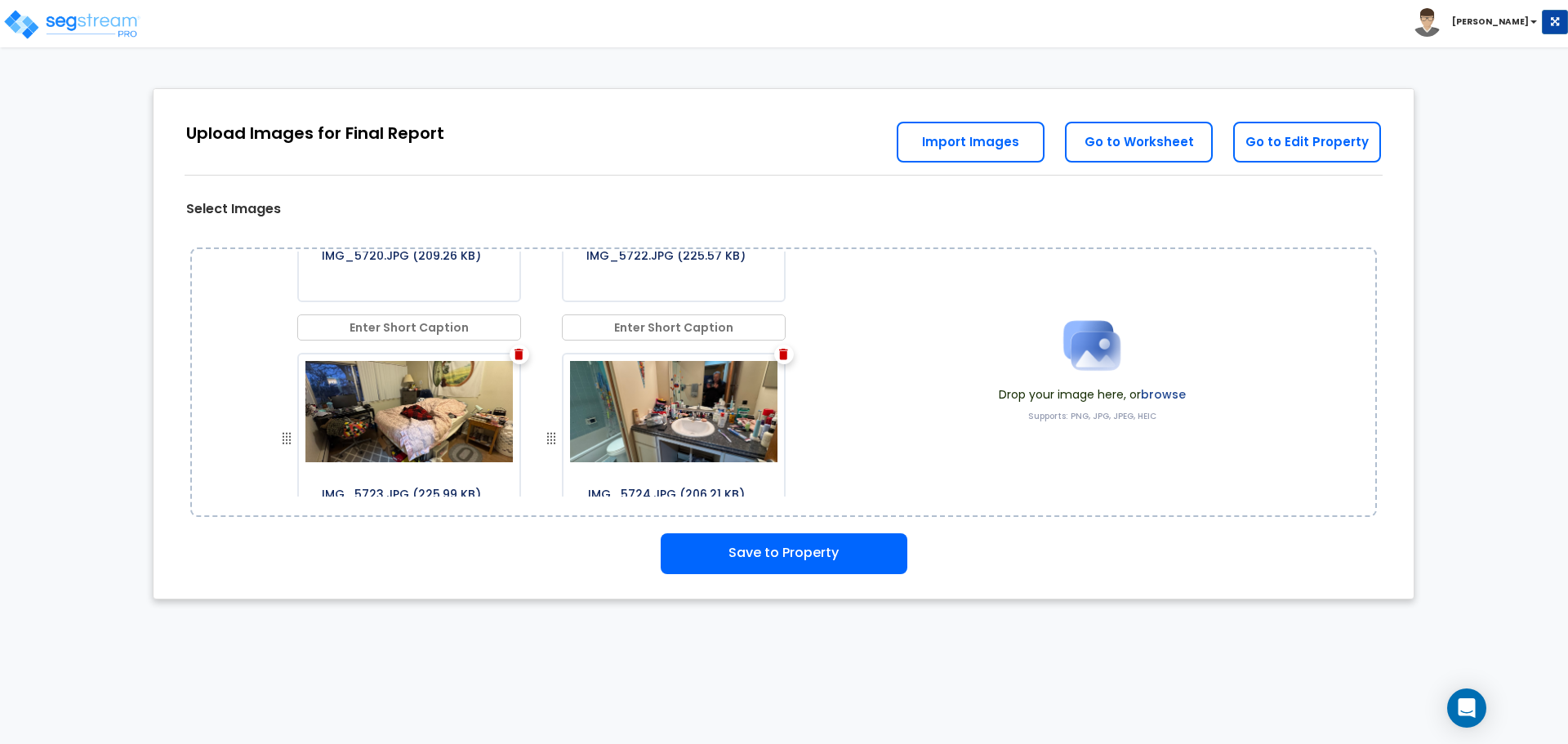
click at [779, 349] on img at bounding box center [784, 354] width 9 height 11
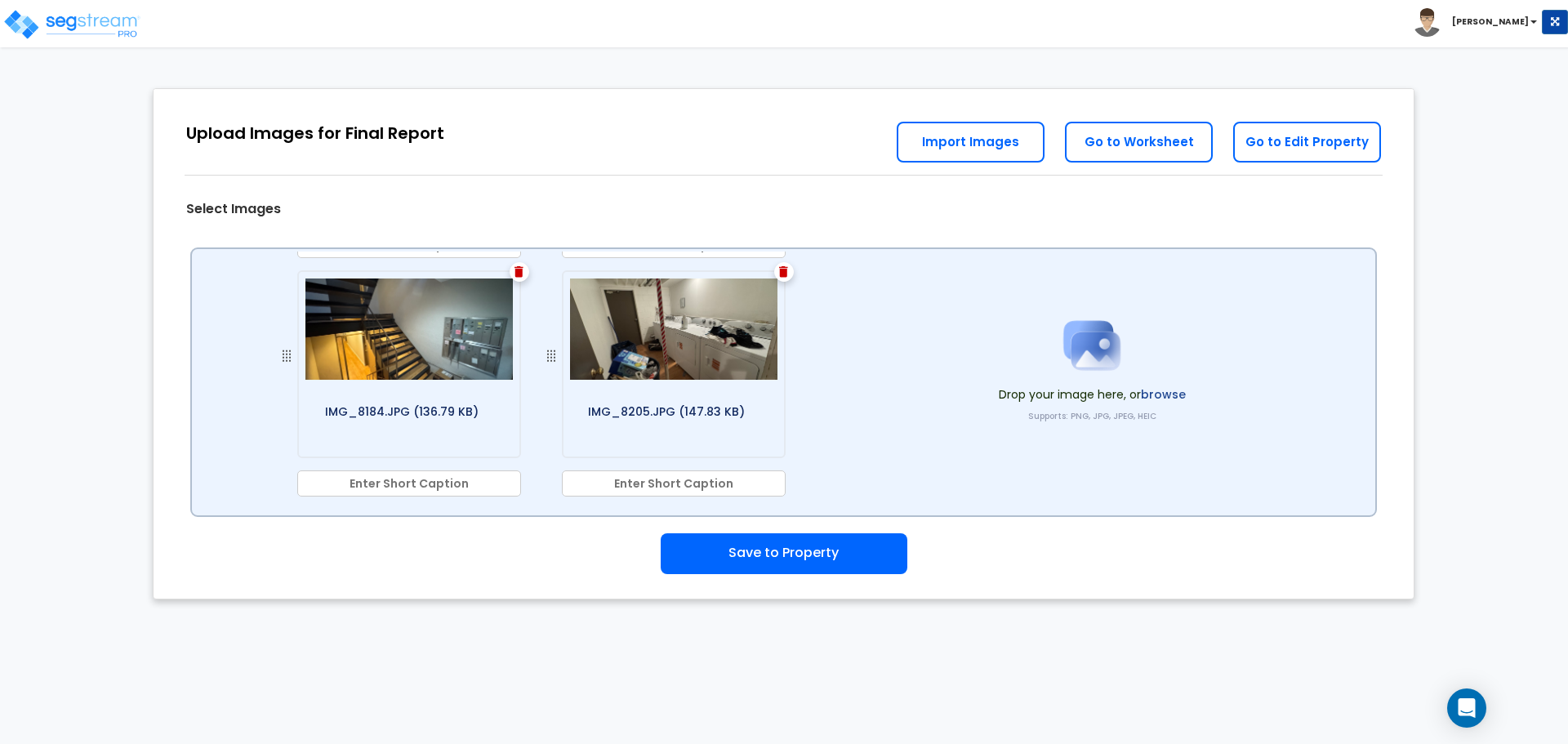
scroll to position [0, 0]
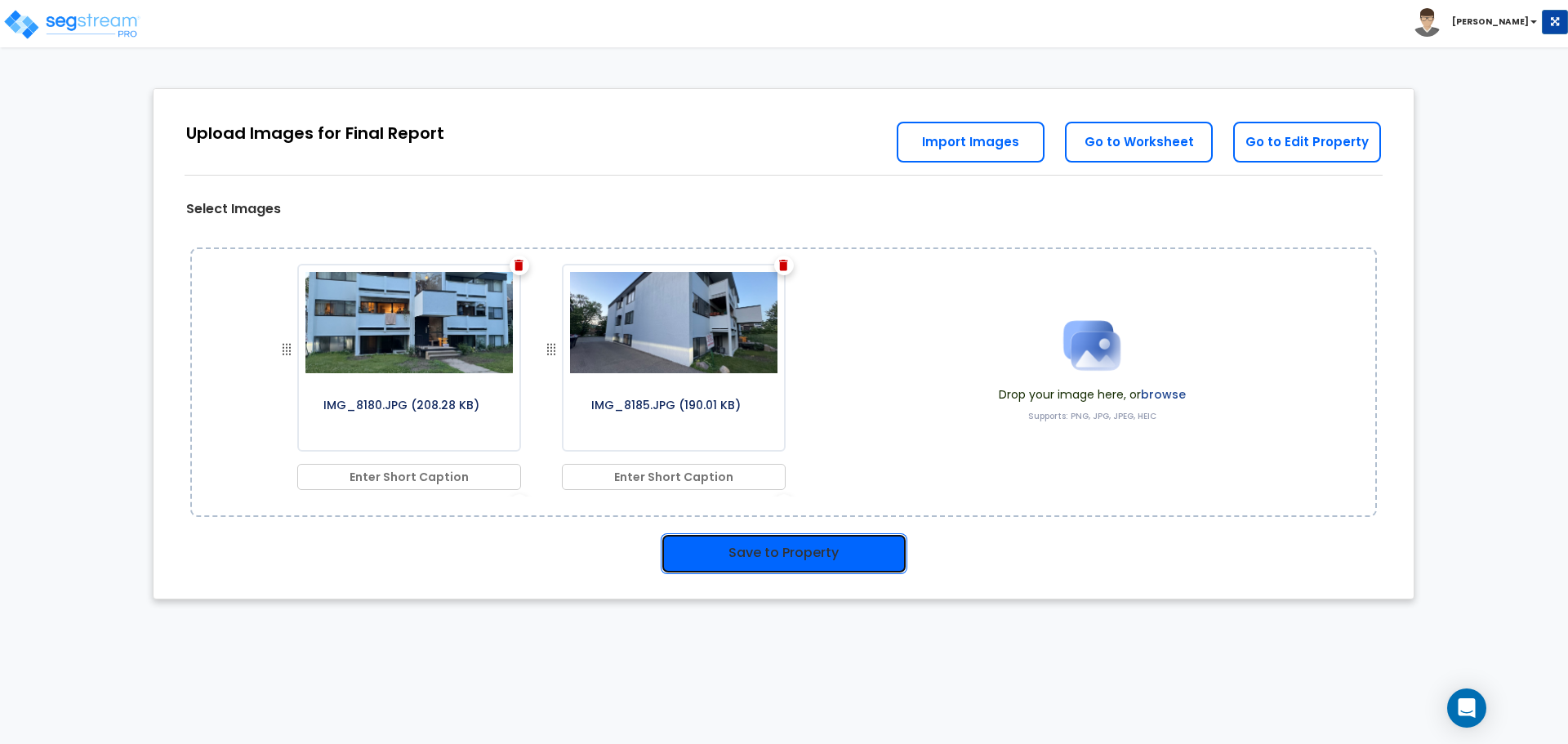
click at [837, 554] on button "Save to Property" at bounding box center [784, 554] width 246 height 41
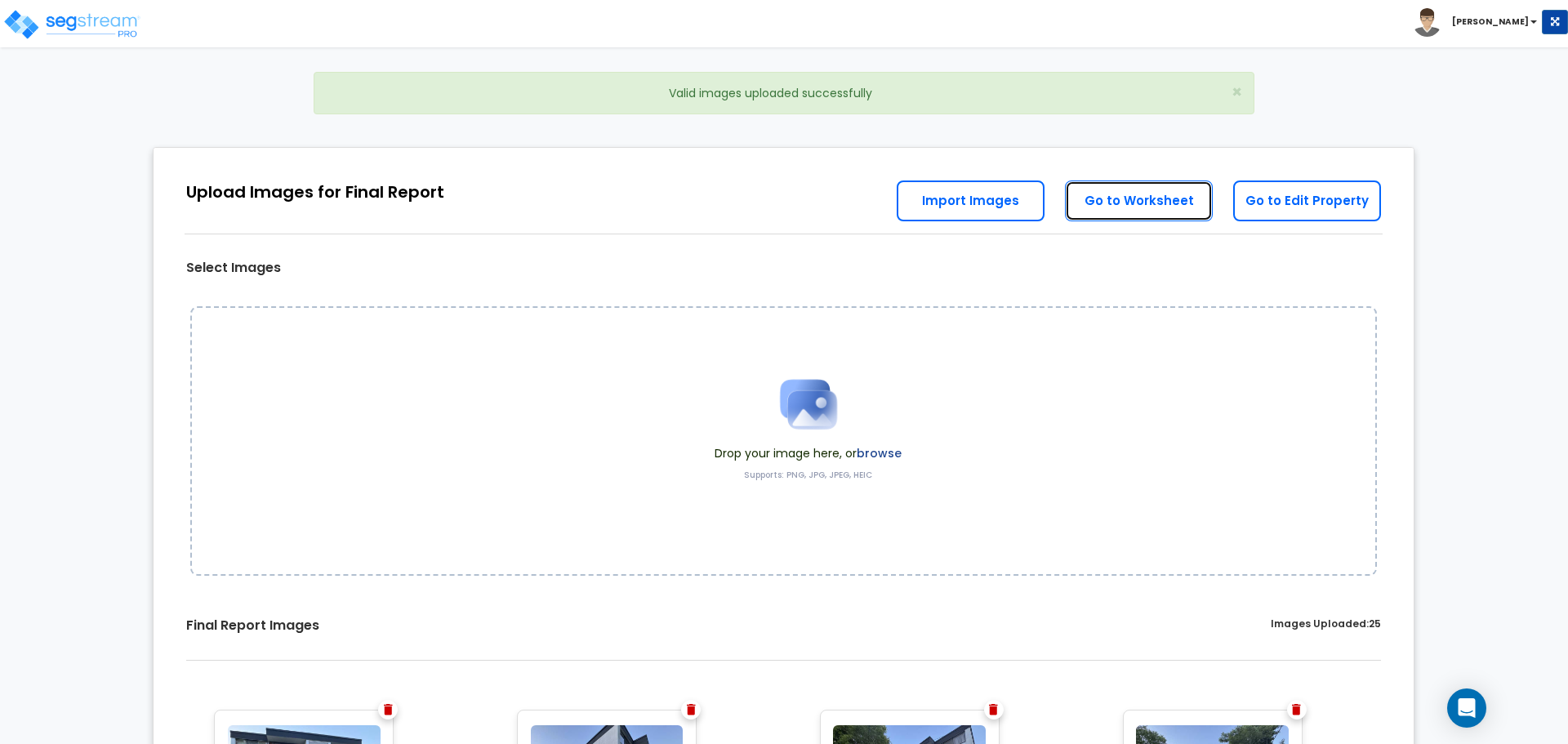
click at [1162, 203] on link "Go to Worksheet" at bounding box center [1138, 201] width 148 height 41
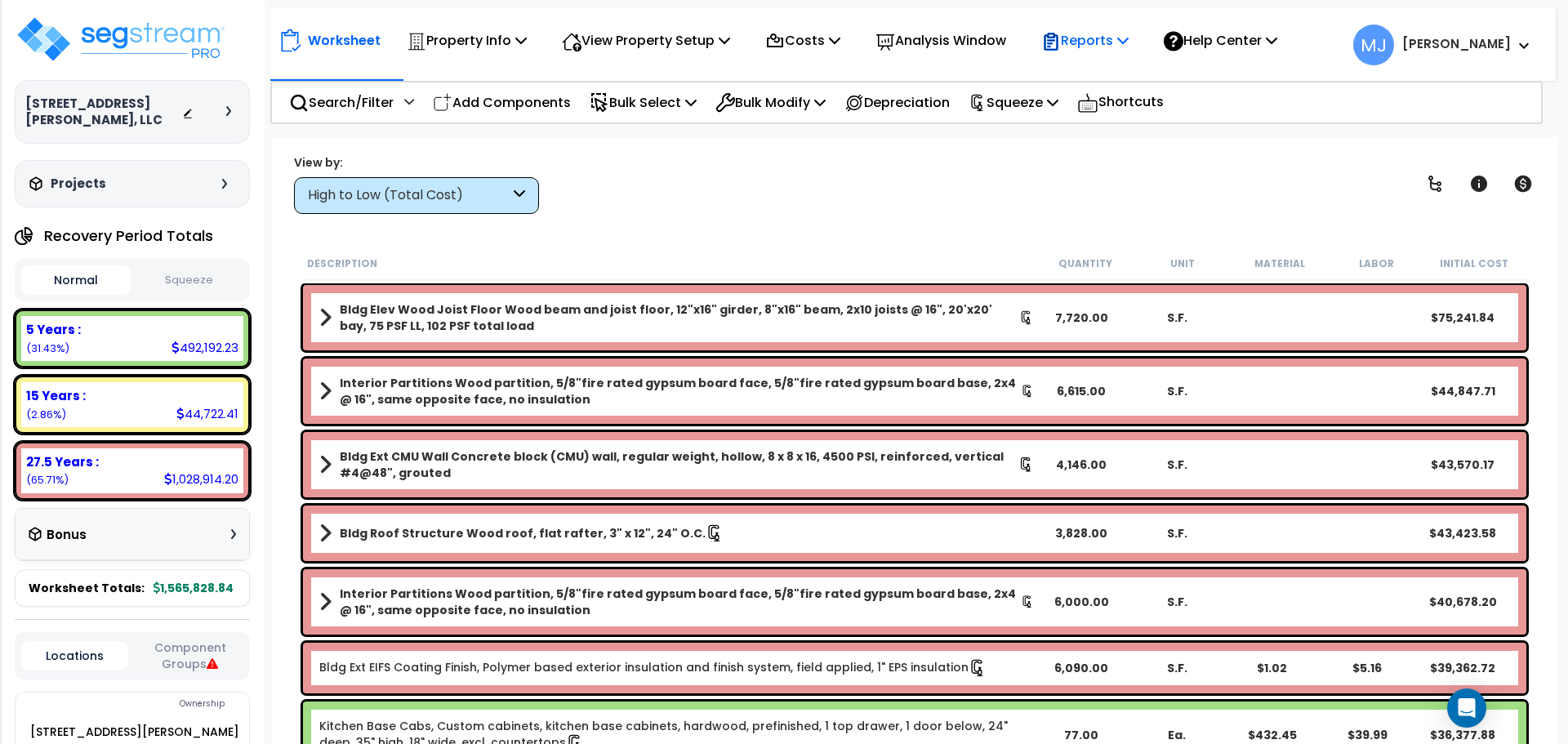
click at [1128, 42] on p "Reports" at bounding box center [1084, 41] width 87 height 22
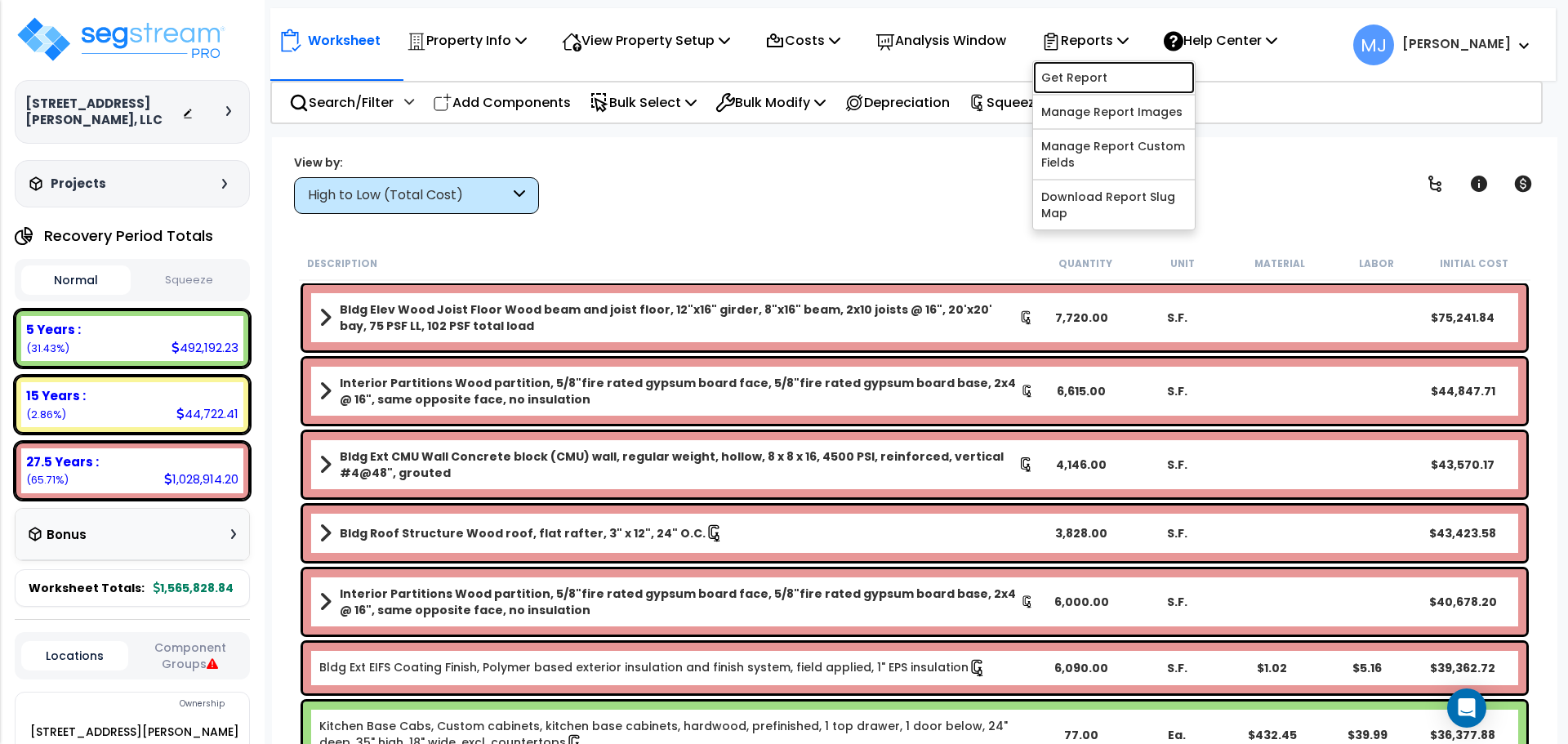
click at [1120, 75] on link "Get Report" at bounding box center [1114, 77] width 161 height 32
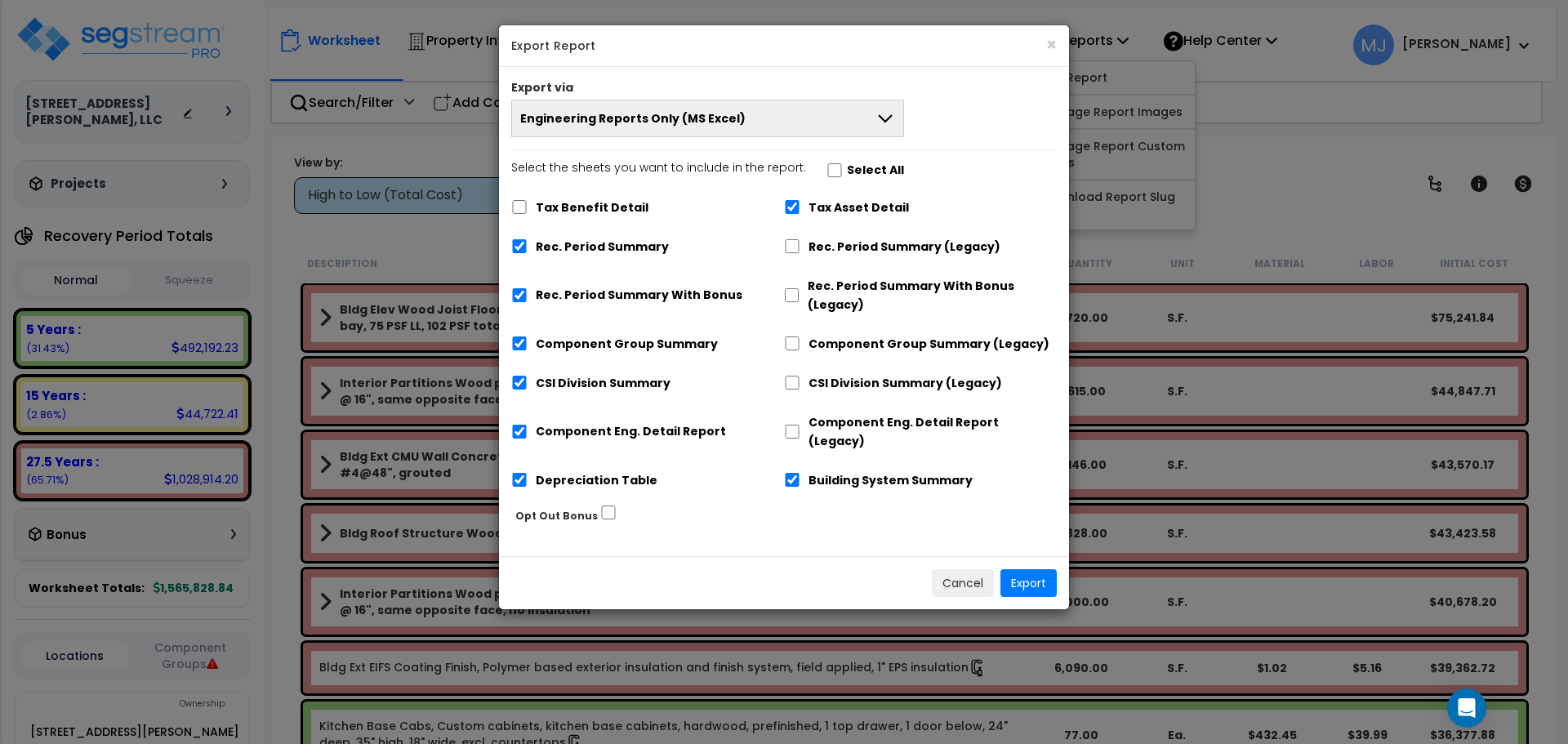
click at [885, 115] on icon at bounding box center [885, 118] width 20 height 20
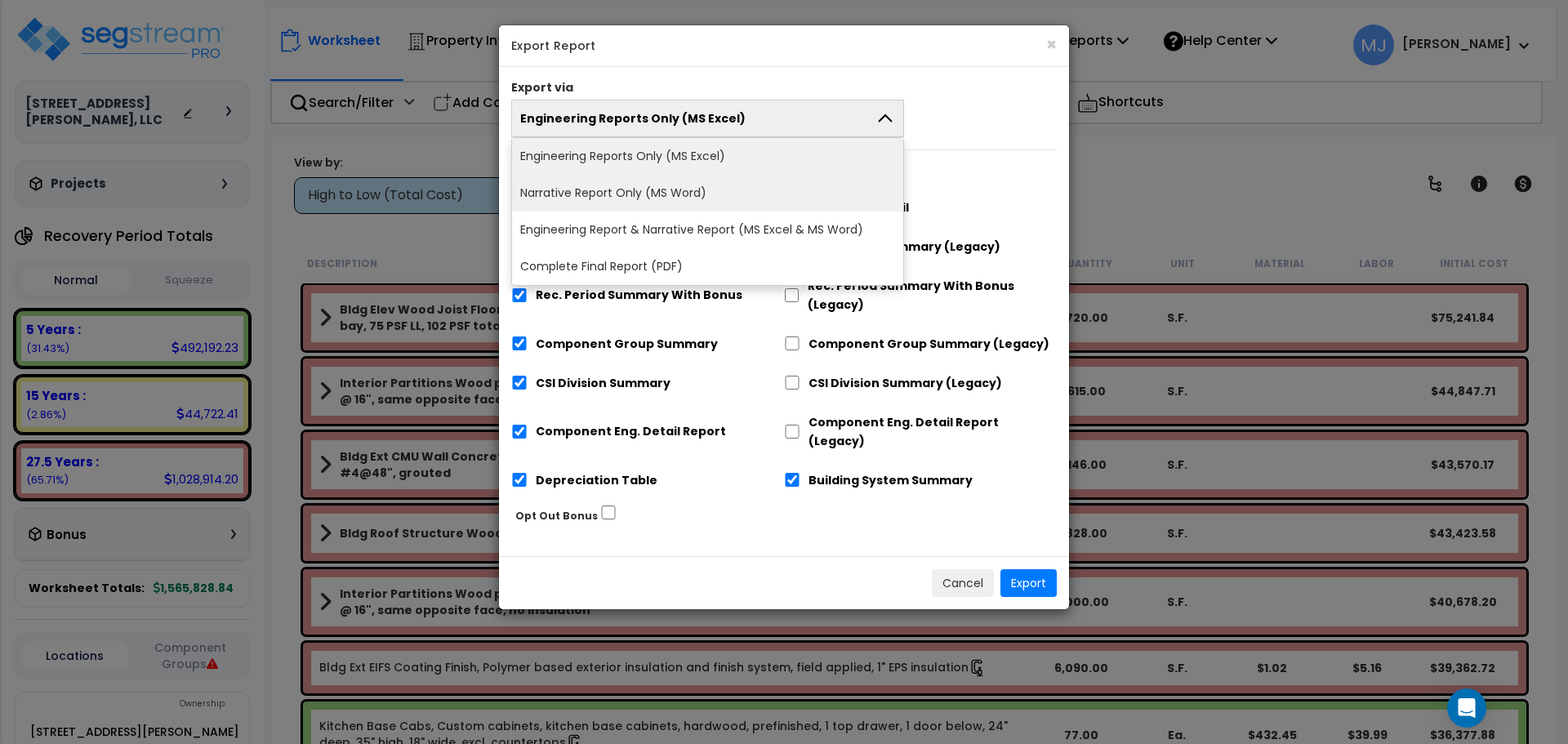
click at [705, 187] on li "Narrative Report Only (MS Word)" at bounding box center [707, 193] width 391 height 37
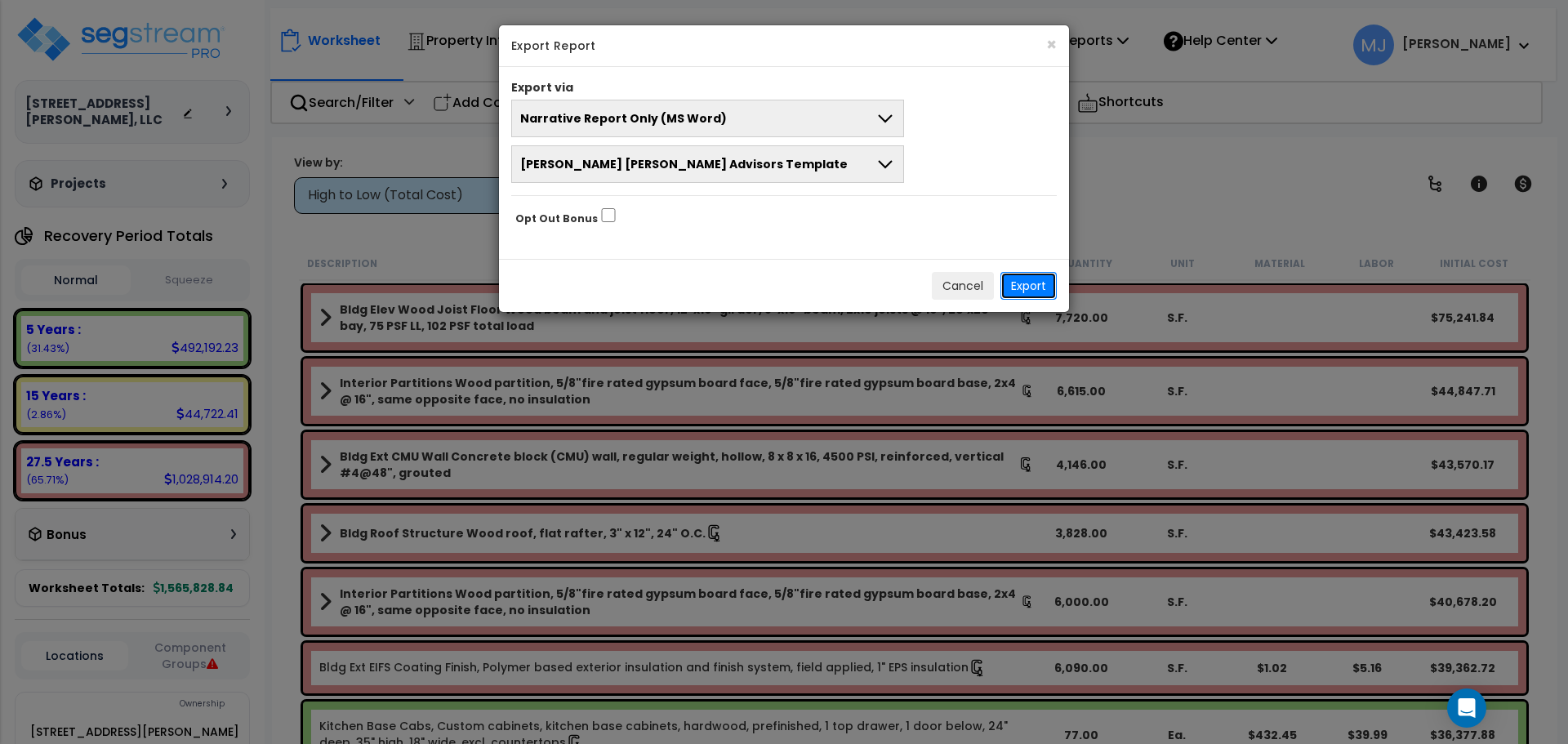
click at [1027, 281] on button "Export" at bounding box center [1028, 285] width 56 height 28
